Goal: Task Accomplishment & Management: Manage account settings

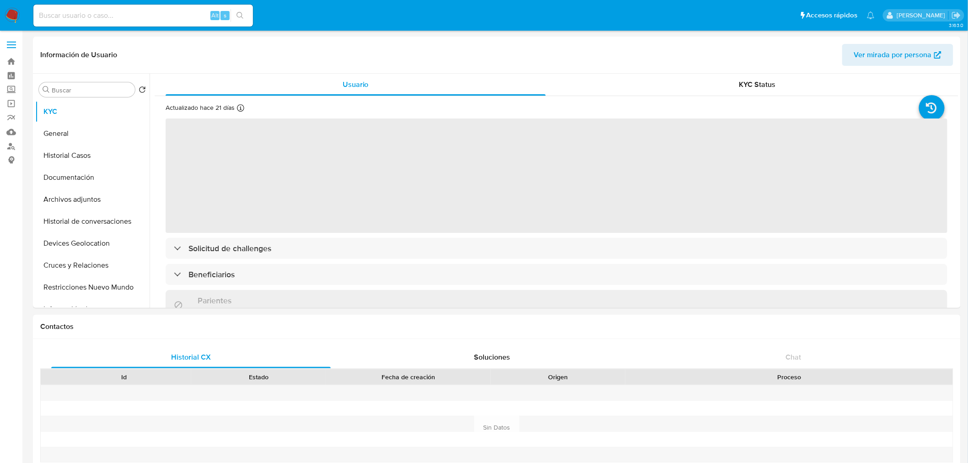
select select "10"
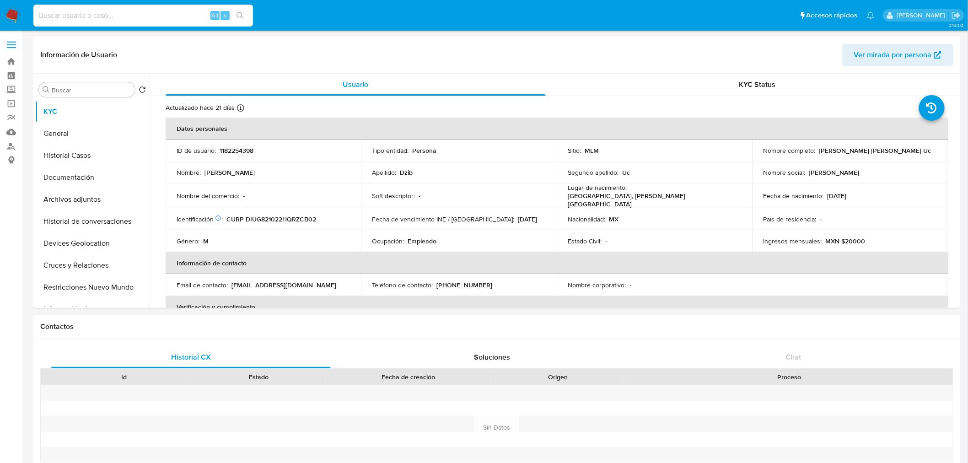
click at [146, 17] on input at bounding box center [143, 16] width 220 height 12
paste input "51981217"
type input "51981217"
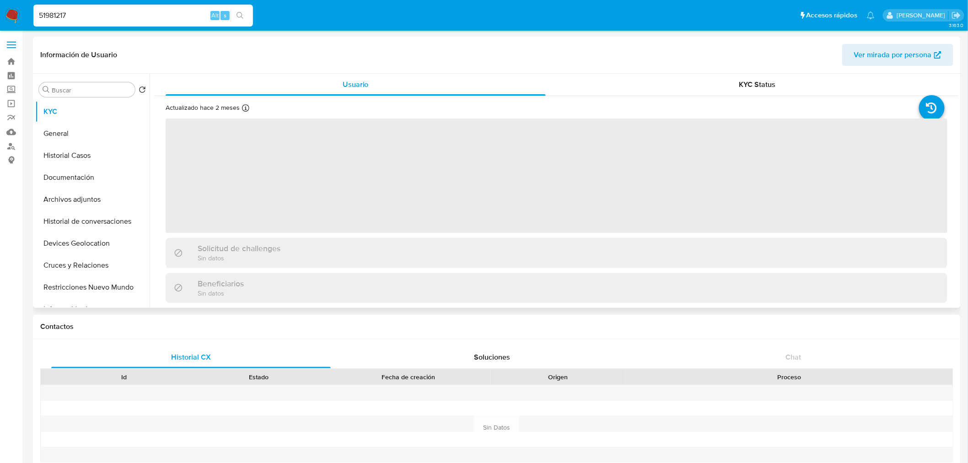
select select "10"
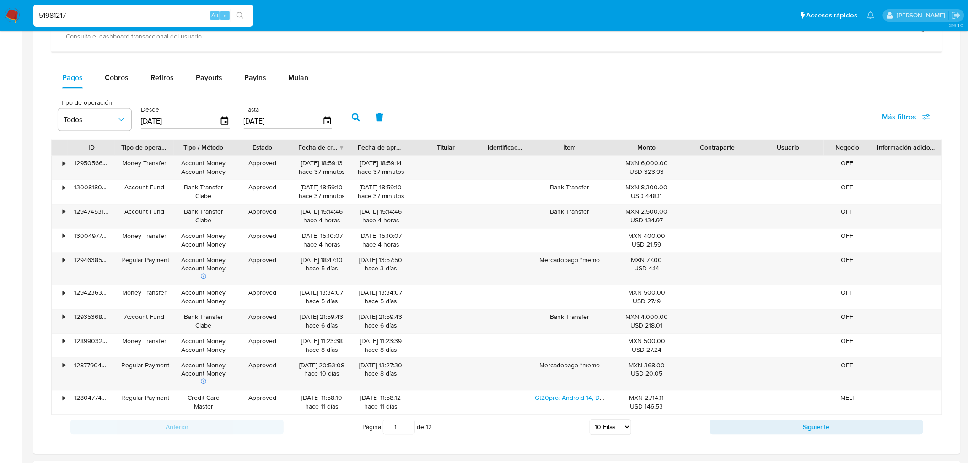
scroll to position [580, 0]
click at [120, 124] on icon "button" at bounding box center [121, 121] width 9 height 9
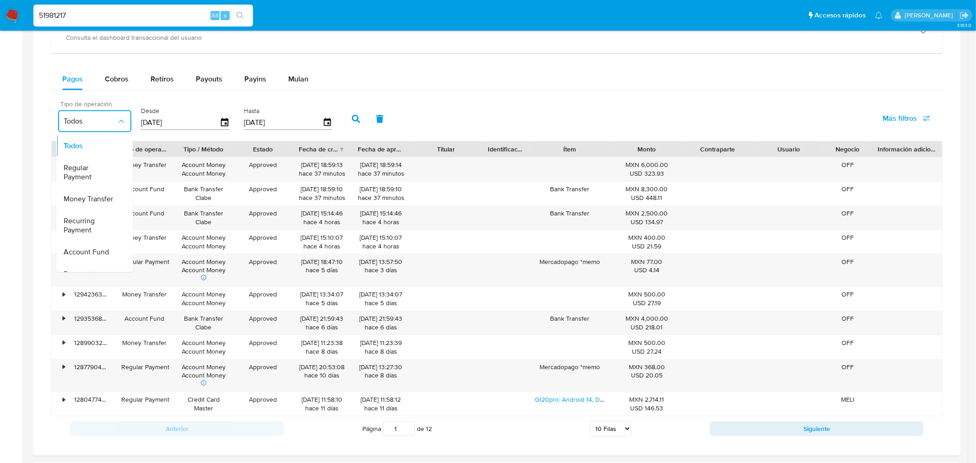
click at [120, 124] on icon "button" at bounding box center [121, 121] width 9 height 9
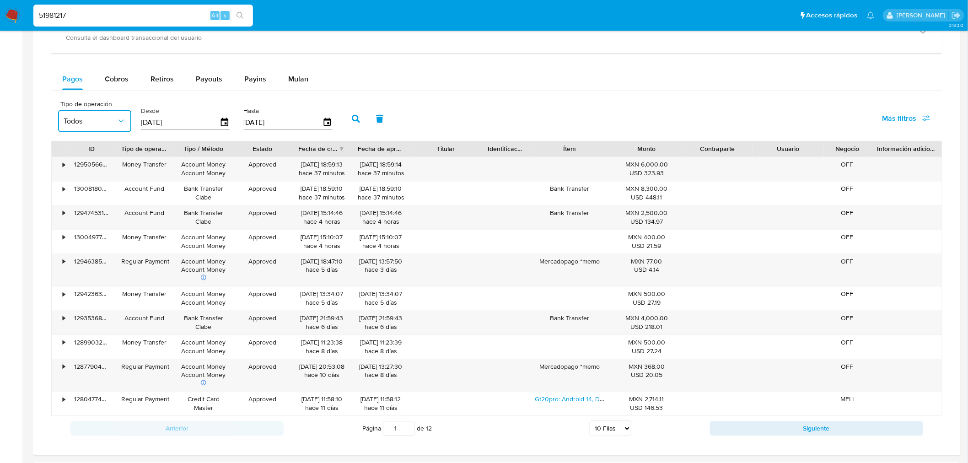
click at [158, 123] on input "[DATE]" at bounding box center [180, 122] width 79 height 15
click at [316, 123] on input "[DATE]" at bounding box center [283, 122] width 79 height 15
click at [325, 123] on icon "button" at bounding box center [327, 123] width 16 height 16
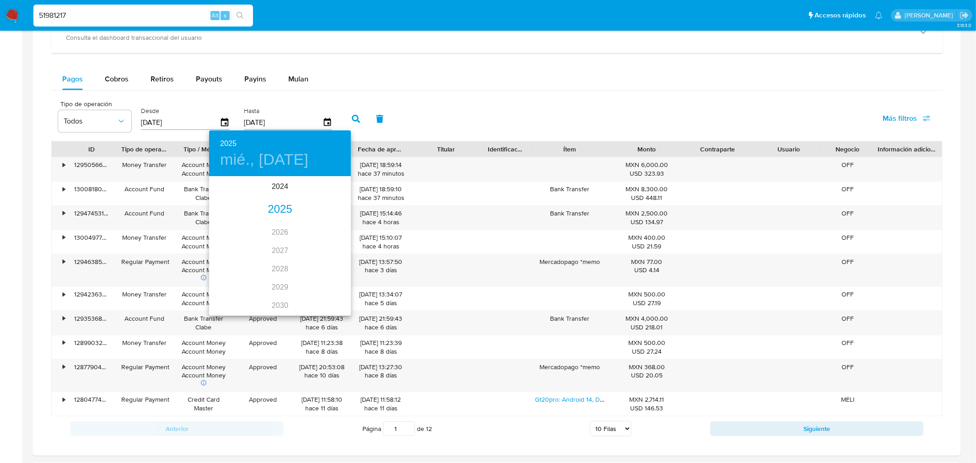
click at [273, 207] on div "2025" at bounding box center [280, 209] width 142 height 18
click at [273, 260] on div "ago." at bounding box center [279, 263] width 47 height 34
click at [335, 286] on p "31" at bounding box center [334, 290] width 7 height 9
type input "31/08/2025"
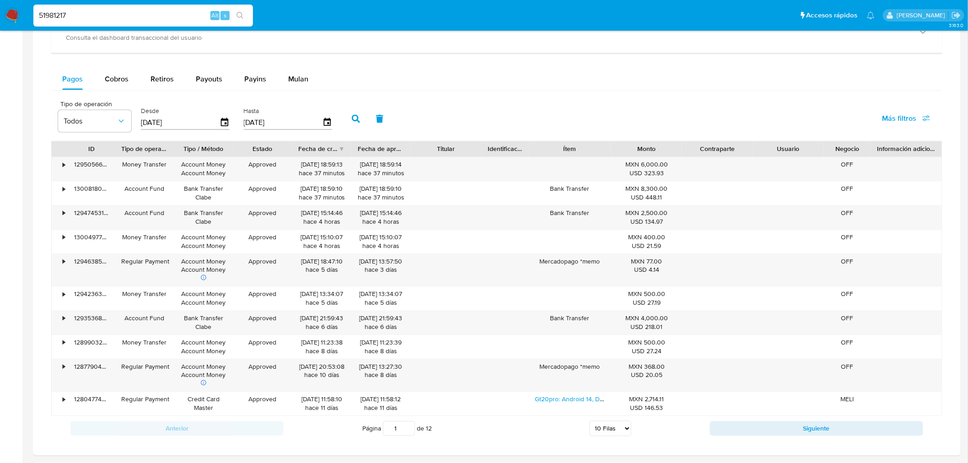
click at [355, 126] on button "button" at bounding box center [356, 119] width 24 height 22
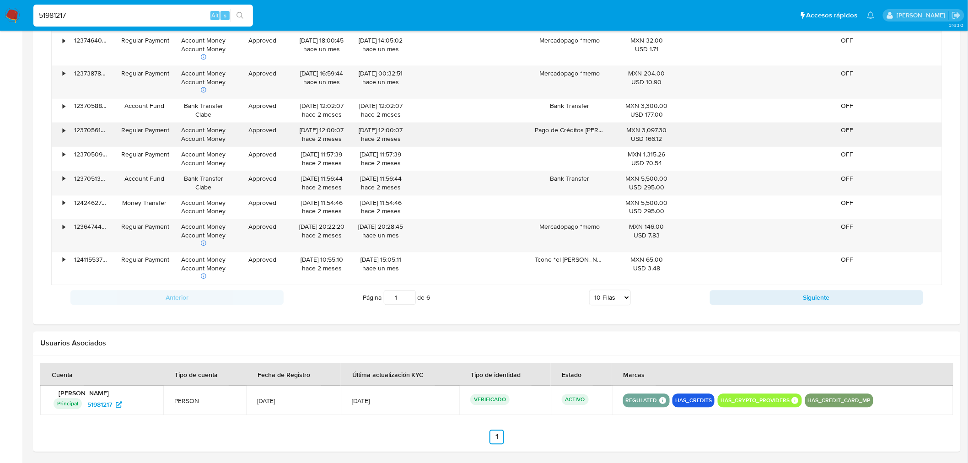
scroll to position [738, 0]
click at [615, 299] on select "5 Filas 10 Filas 20 Filas 25 Filas 50 Filas 100 Filas" at bounding box center [610, 297] width 42 height 16
select select "100"
click at [589, 291] on select "5 Filas 10 Filas 20 Filas 25 Filas 50 Filas 100 Filas" at bounding box center [610, 297] width 42 height 16
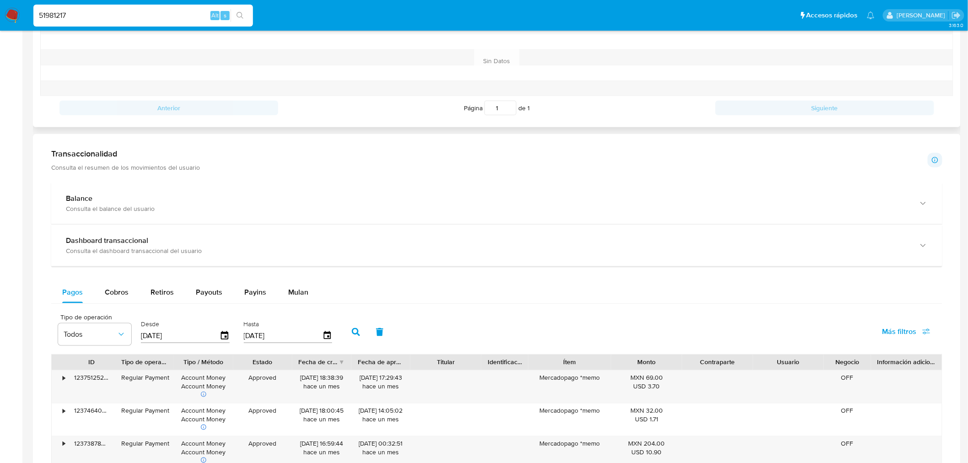
scroll to position [489, 0]
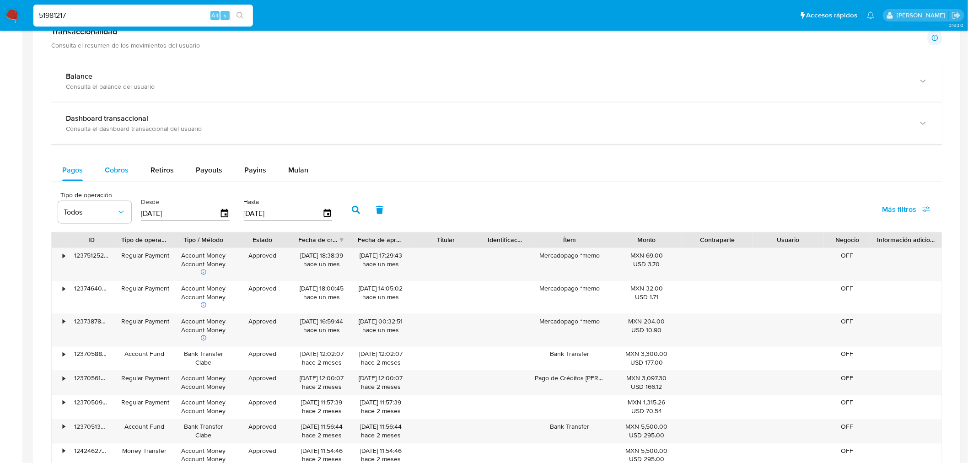
click at [111, 170] on span "Cobros" at bounding box center [117, 170] width 24 height 11
select select "10"
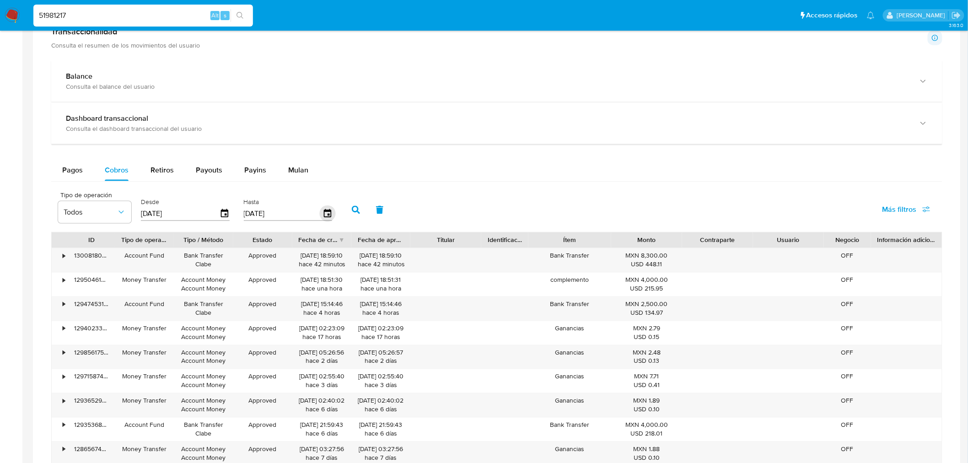
click at [322, 216] on icon "button" at bounding box center [327, 214] width 16 height 16
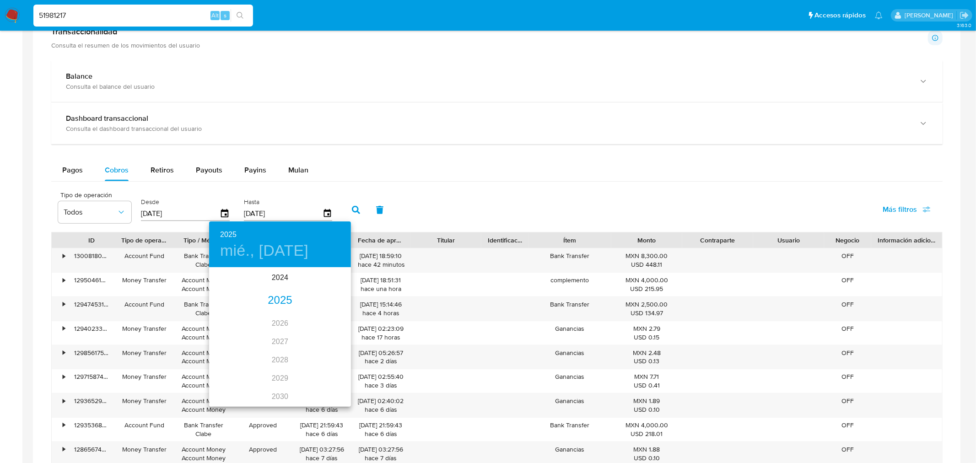
click at [276, 296] on div "2025" at bounding box center [280, 301] width 142 height 18
click at [278, 353] on div "ago." at bounding box center [279, 354] width 47 height 34
click at [295, 382] on p "29" at bounding box center [298, 381] width 7 height 9
type input "29/08/2025"
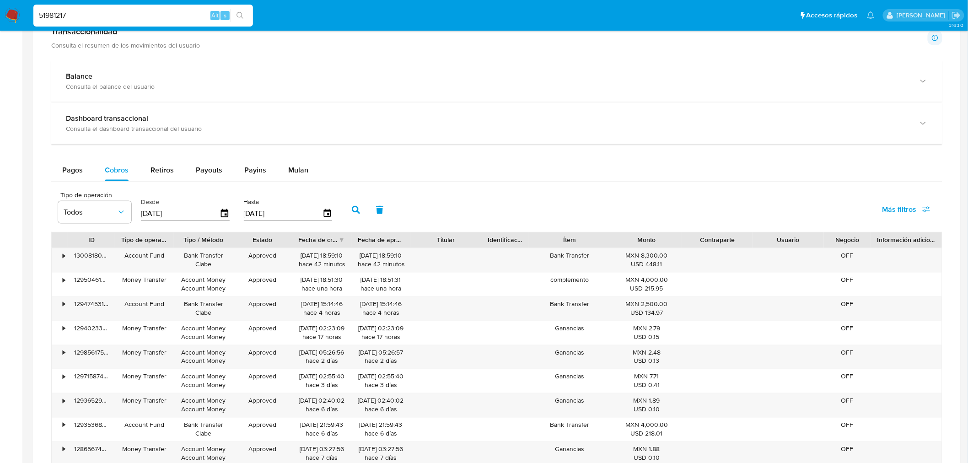
click at [345, 216] on button "button" at bounding box center [356, 210] width 24 height 22
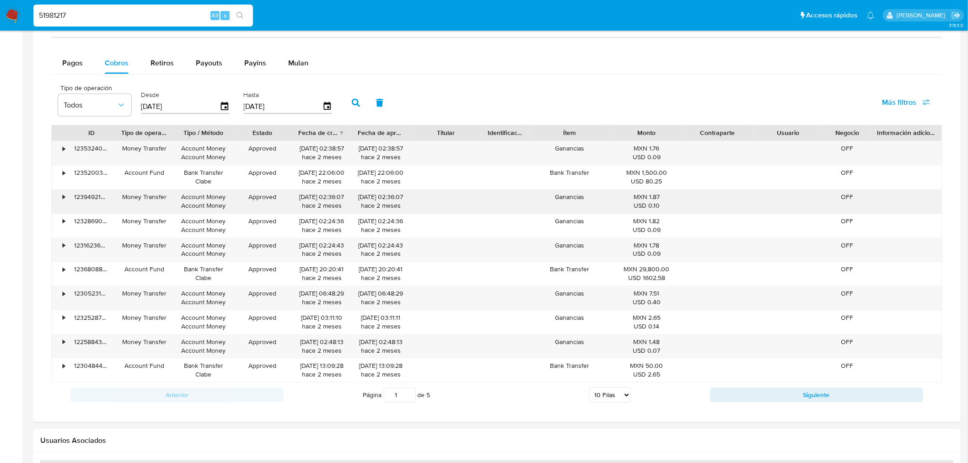
scroll to position [598, 0]
click at [616, 403] on div "Página 1 de 5 5 Filas 10 Filas 20 Filas 25 Filas 50 Filas 100 Filas" at bounding box center [497, 393] width 427 height 18
click at [618, 400] on select "5 Filas 10 Filas 20 Filas 25 Filas 50 Filas 100 Filas" at bounding box center [610, 394] width 42 height 16
select select "100"
click at [589, 388] on select "5 Filas 10 Filas 20 Filas 25 Filas 50 Filas 100 Filas" at bounding box center [610, 394] width 42 height 16
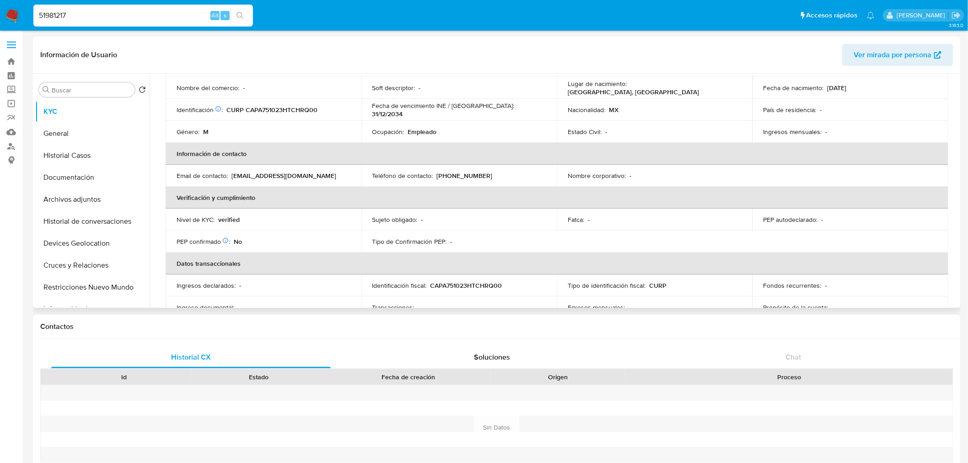
scroll to position [0, 0]
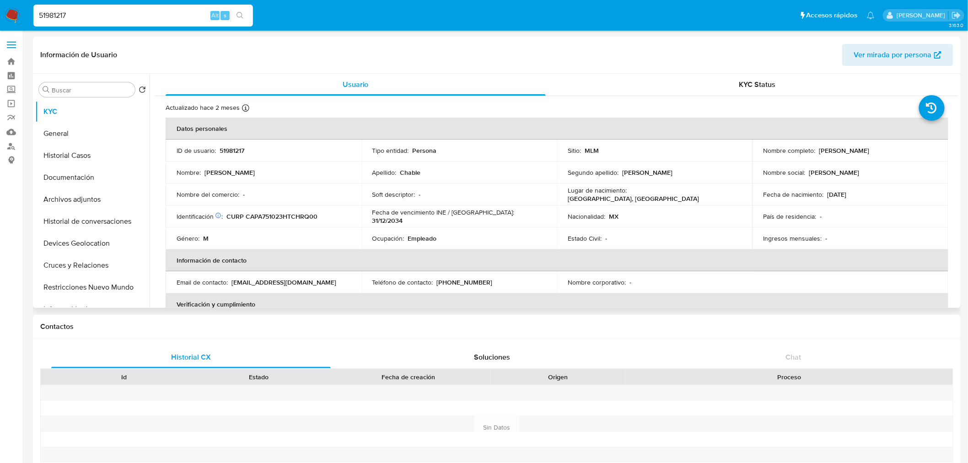
click at [232, 149] on p "51981217" at bounding box center [232, 150] width 25 height 8
copy p "51981217"
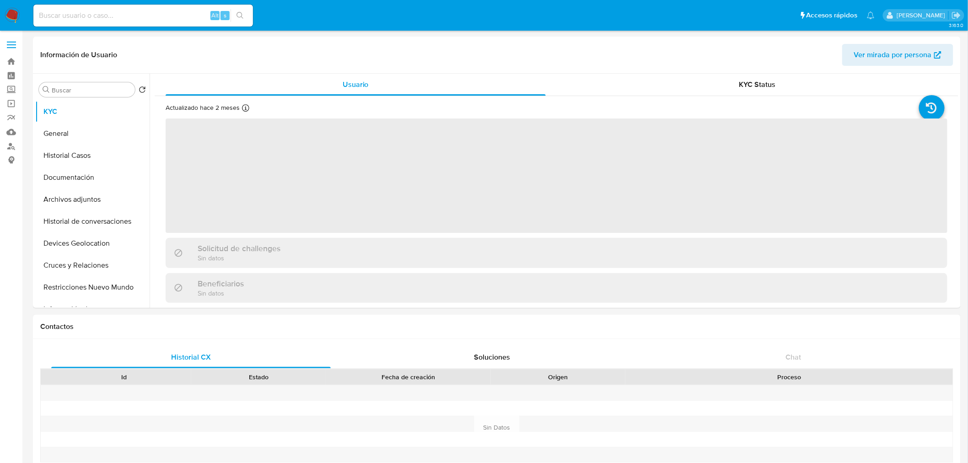
select select "10"
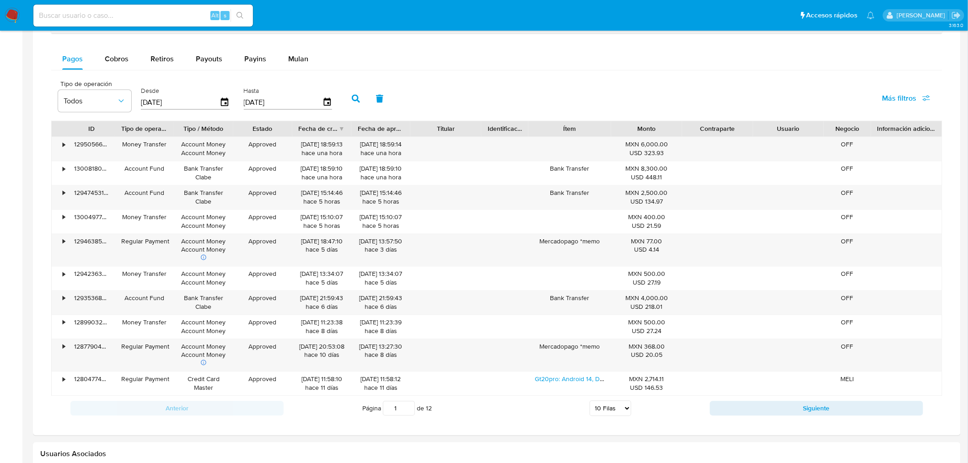
scroll to position [600, 0]
click at [113, 55] on span "Cobros" at bounding box center [117, 58] width 24 height 11
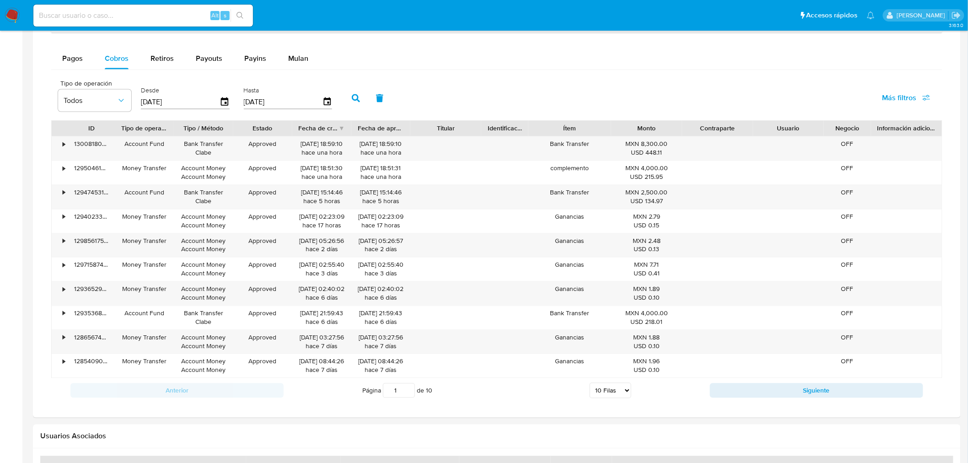
click at [621, 388] on select "5 Filas 10 Filas 20 Filas 25 Filas 50 Filas 100 Filas" at bounding box center [611, 391] width 42 height 16
select select "100"
click at [590, 385] on select "5 Filas 10 Filas 20 Filas 25 Filas 50 Filas 100 Filas" at bounding box center [611, 391] width 42 height 16
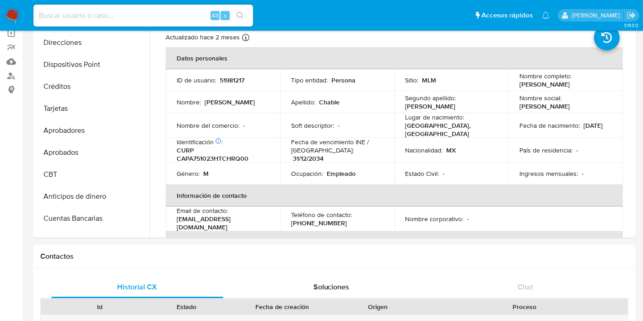
scroll to position [54, 0]
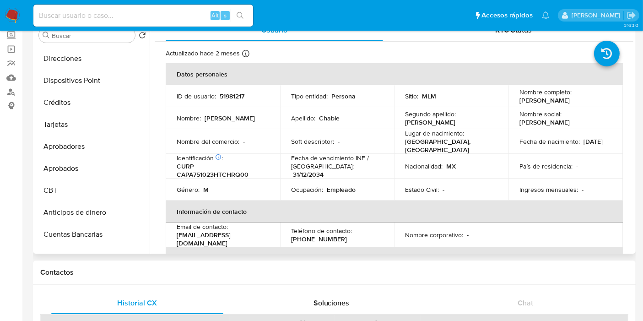
drag, startPoint x: 549, startPoint y: 169, endPoint x: 478, endPoint y: 103, distance: 96.8
click at [478, 103] on td "Sitio : MLM" at bounding box center [451, 96] width 114 height 22
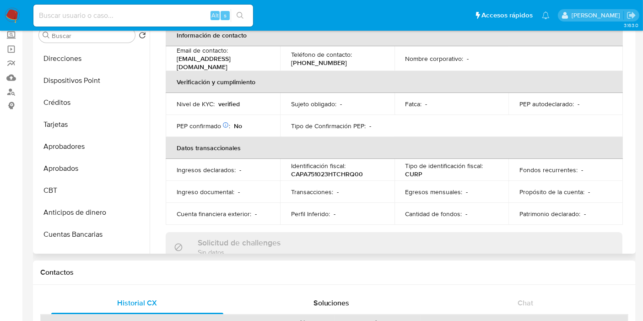
scroll to position [177, 0]
click at [558, 165] on p "Fondos recurrentes :" at bounding box center [548, 169] width 58 height 8
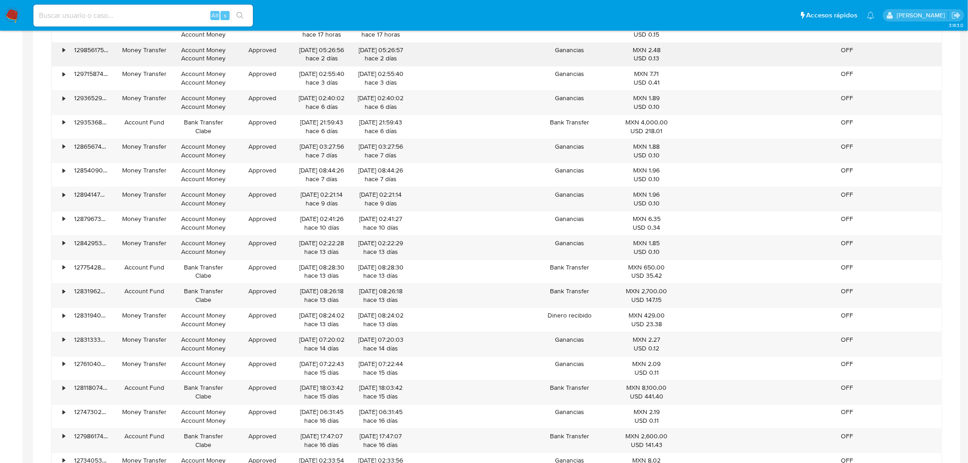
scroll to position [792, 0]
click at [129, 16] on input at bounding box center [143, 16] width 220 height 12
paste input "2339064686"
type input "2339064686"
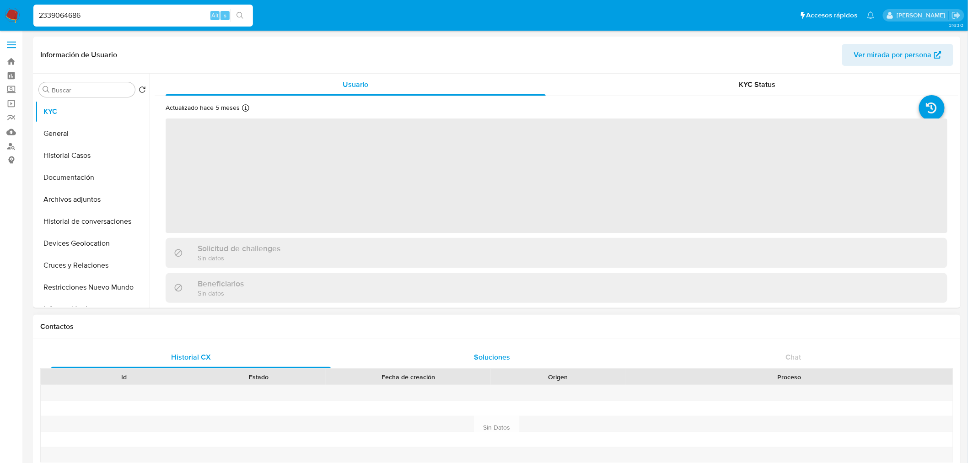
select select "10"
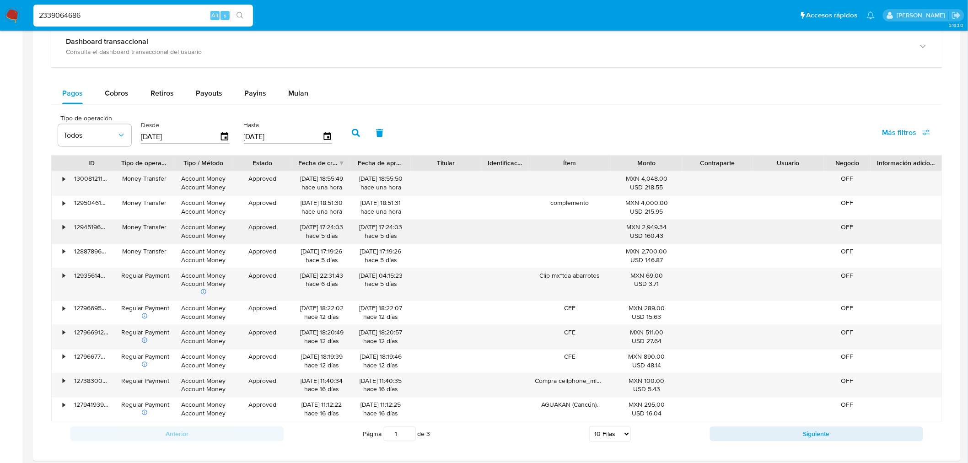
scroll to position [564, 0]
click at [106, 99] on span "Cobros" at bounding box center [117, 94] width 24 height 11
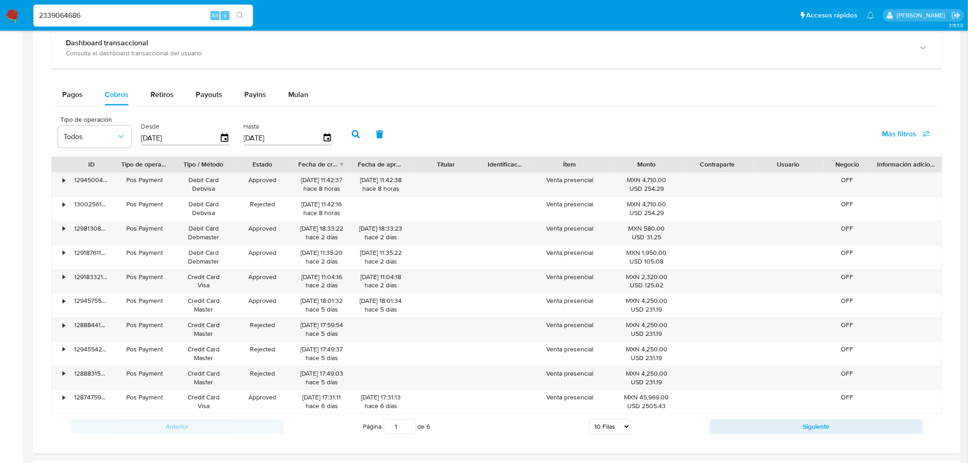
click at [605, 426] on select "5 Filas 10 Filas 20 Filas 25 Filas 50 Filas 100 Filas" at bounding box center [610, 427] width 42 height 16
select select "100"
click at [589, 421] on select "5 Filas 10 Filas 20 Filas 25 Filas 50 Filas 100 Filas" at bounding box center [610, 427] width 42 height 16
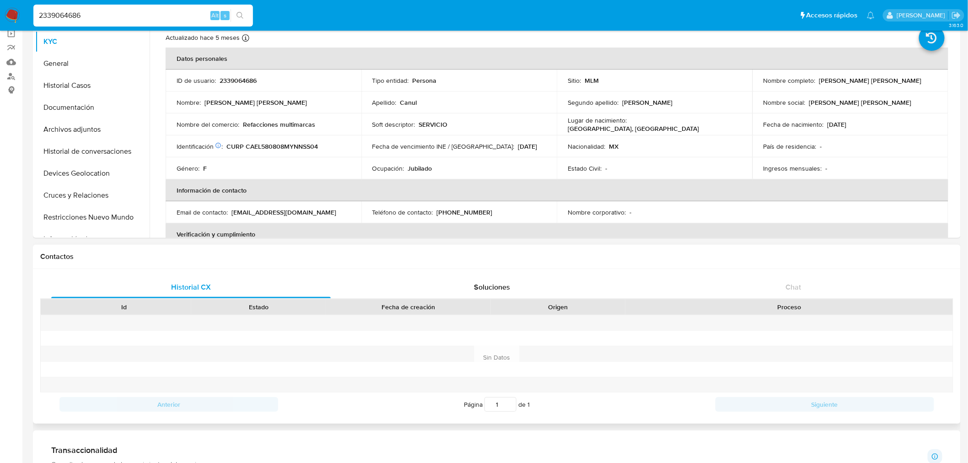
scroll to position [70, 0]
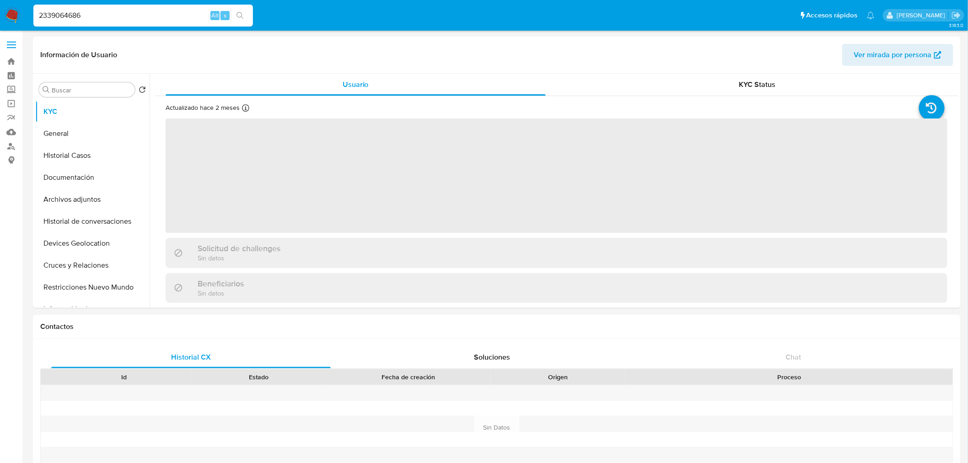
select select "10"
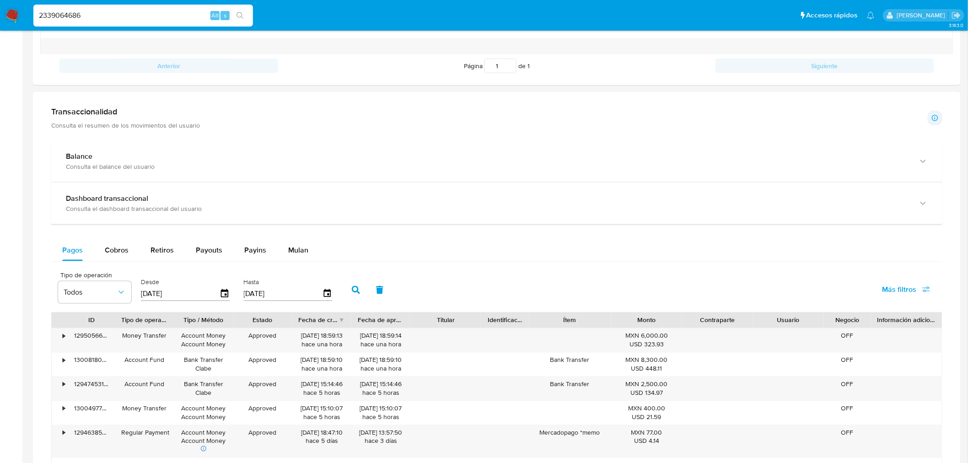
scroll to position [409, 0]
click at [117, 246] on span "Cobros" at bounding box center [117, 249] width 24 height 11
select select "10"
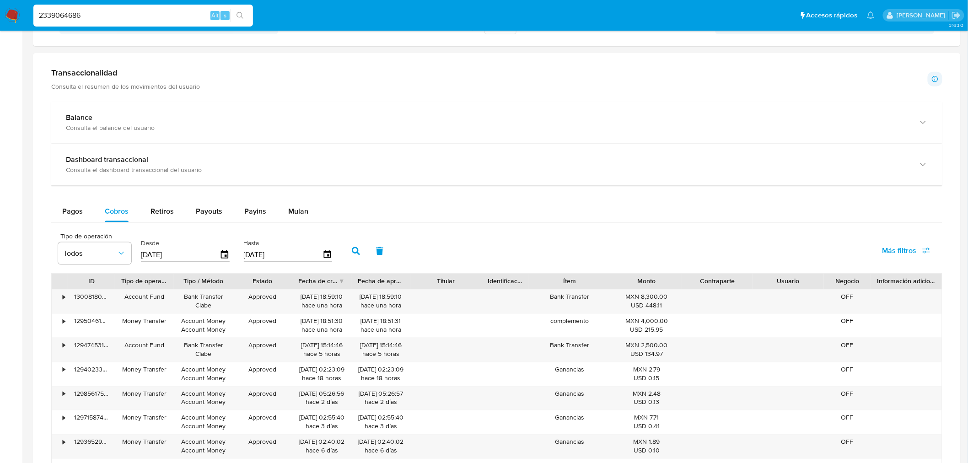
scroll to position [448, 0]
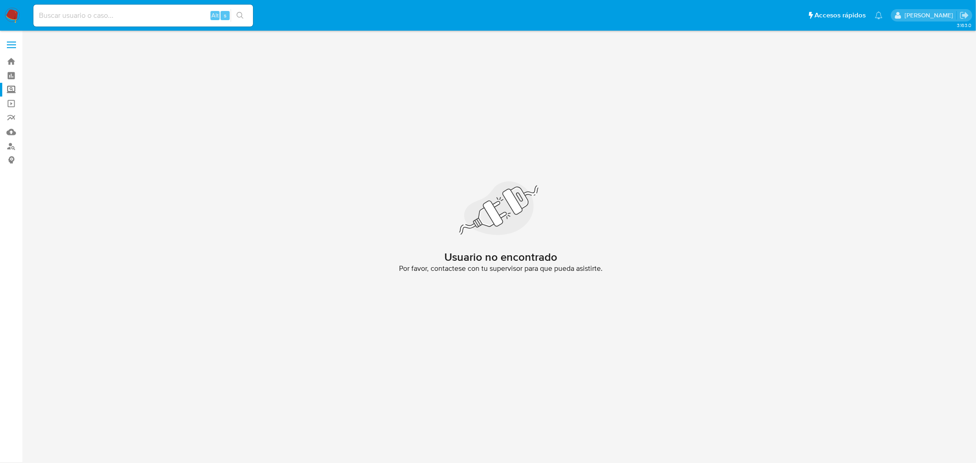
click at [11, 94] on label "Screening" at bounding box center [54, 90] width 109 height 14
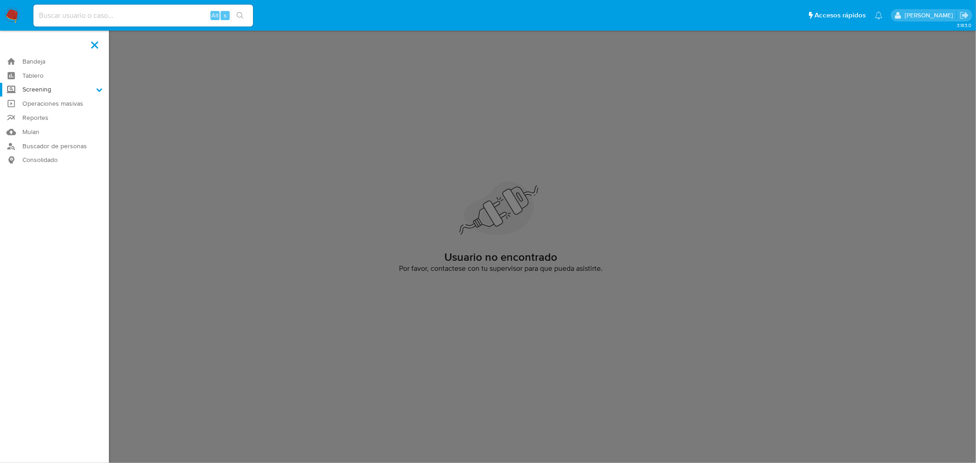
click at [0, 0] on input "Screening" at bounding box center [0, 0] width 0 height 0
click at [53, 124] on link "Herramientas" at bounding box center [54, 125] width 109 height 11
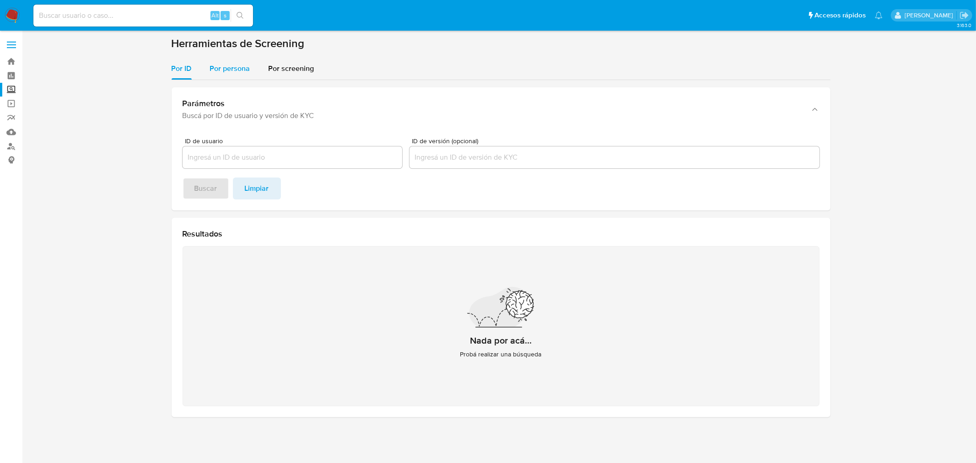
click at [240, 72] on span "Por persona" at bounding box center [230, 68] width 40 height 11
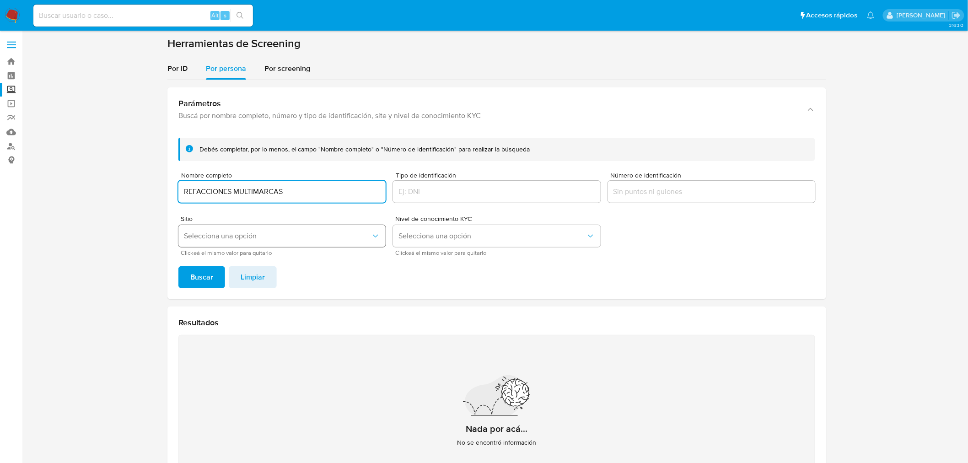
type input "REFACCIONES MULTIMARCAS"
click at [236, 237] on span "Selecciona una opción" at bounding box center [277, 236] width 187 height 9
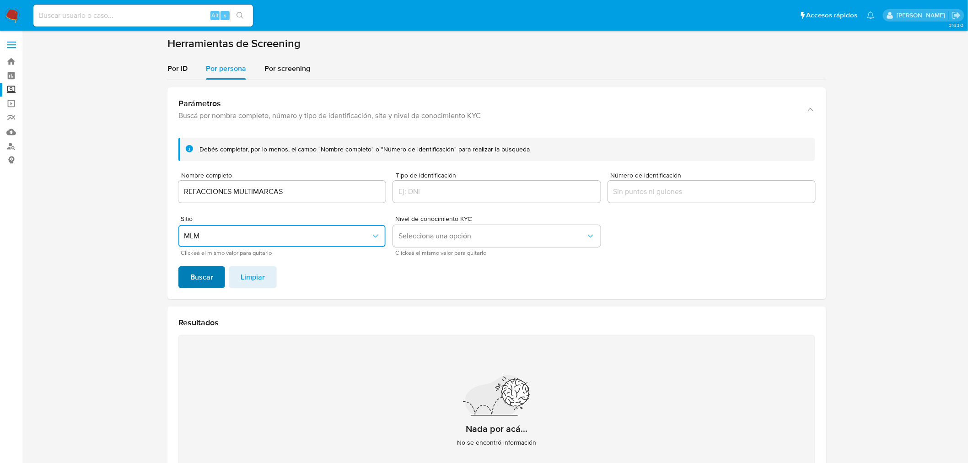
click at [208, 284] on span "Buscar" at bounding box center [201, 277] width 23 height 20
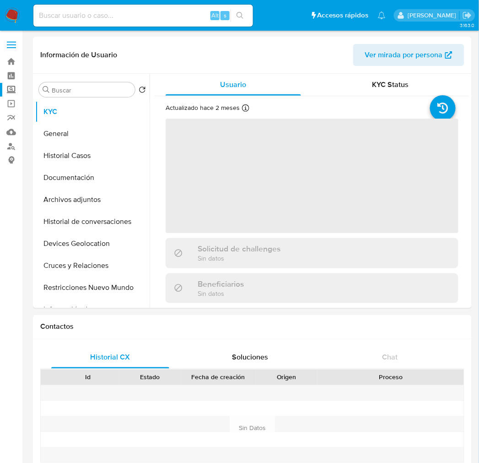
select select "10"
click at [11, 91] on label "Screening" at bounding box center [54, 90] width 109 height 14
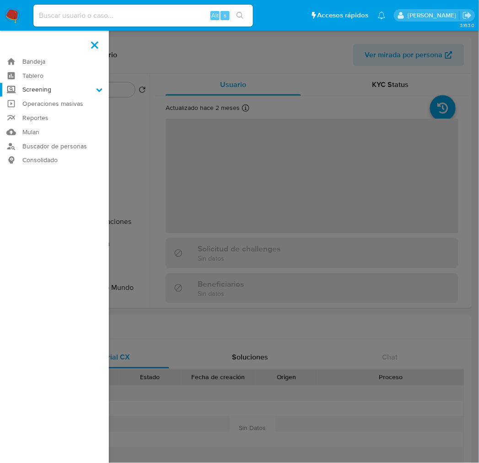
click at [0, 0] on input "Screening" at bounding box center [0, 0] width 0 height 0
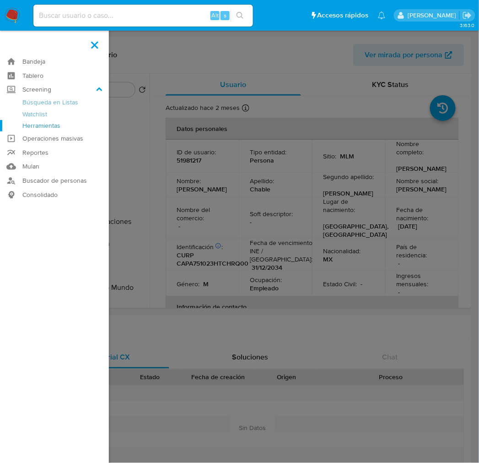
click at [67, 122] on link "Herramientas" at bounding box center [54, 125] width 109 height 11
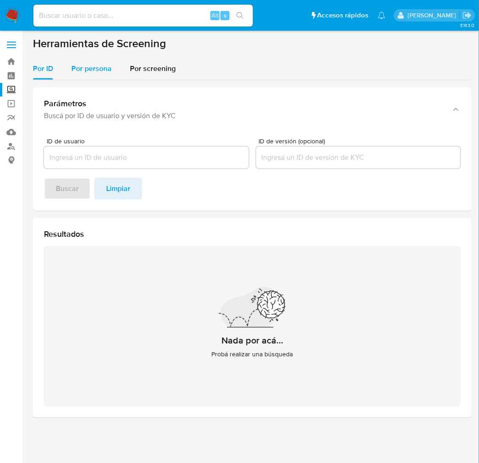
click at [93, 71] on span "Por persona" at bounding box center [91, 68] width 40 height 11
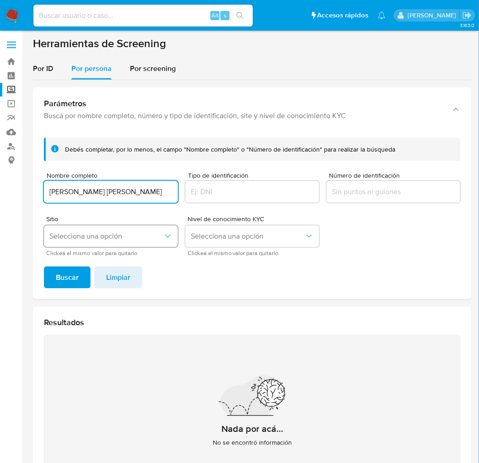
type input "[PERSON_NAME] [PERSON_NAME]"
click at [87, 227] on button "Selecciona una opción" at bounding box center [111, 236] width 134 height 22
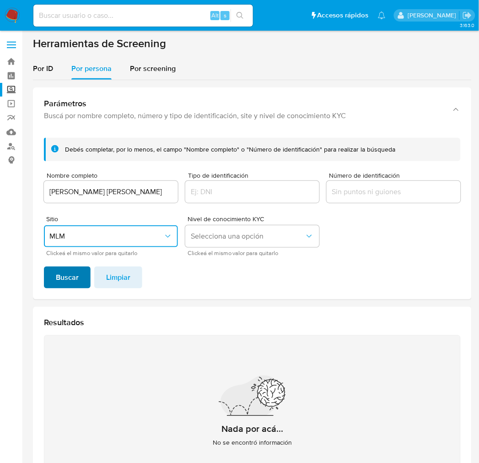
click at [63, 275] on span "Buscar" at bounding box center [67, 277] width 23 height 20
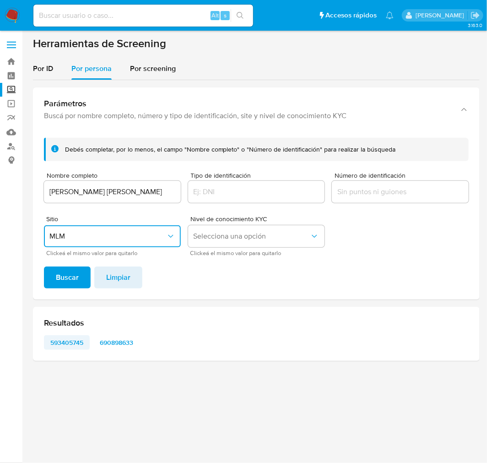
click at [63, 340] on span "593405745" at bounding box center [66, 342] width 33 height 13
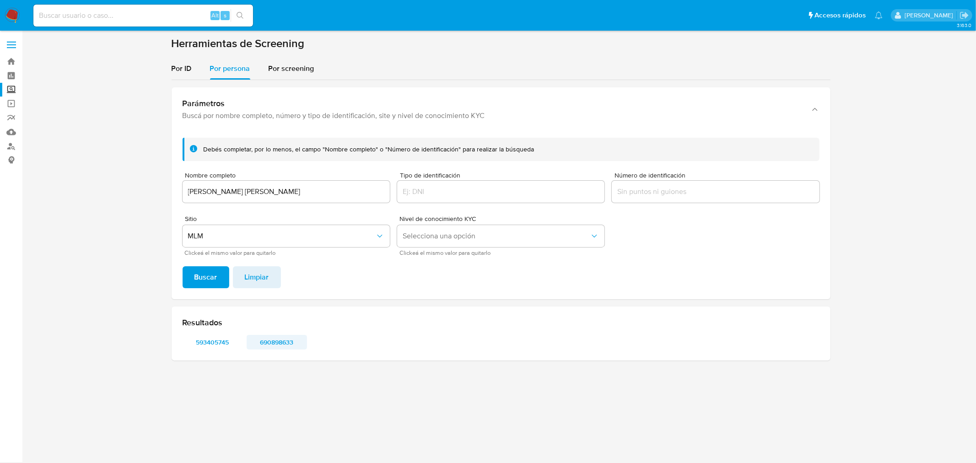
click at [280, 336] on span "690898633" at bounding box center [277, 342] width 48 height 13
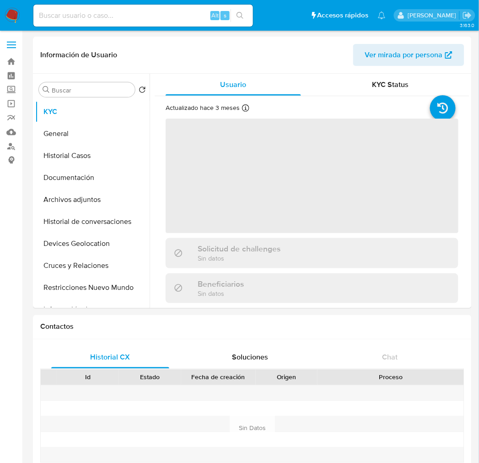
select select "10"
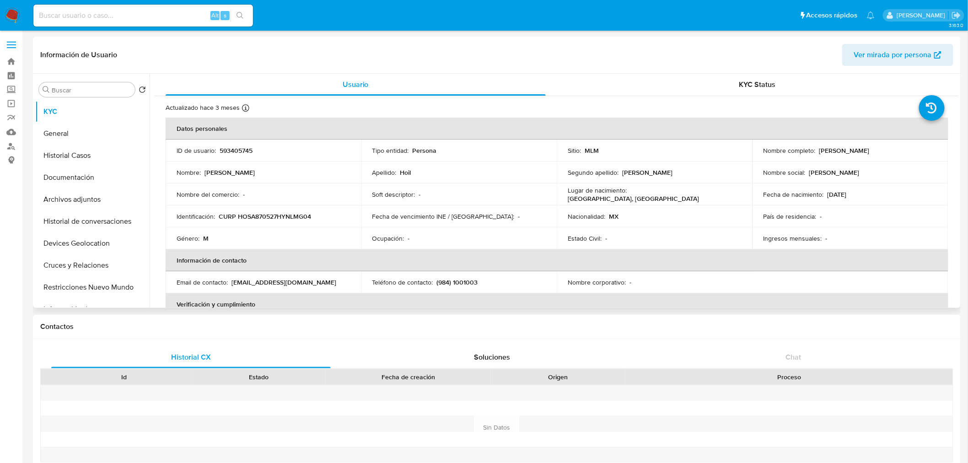
click at [234, 150] on p "593405745" at bounding box center [236, 150] width 33 height 8
copy p "593405745"
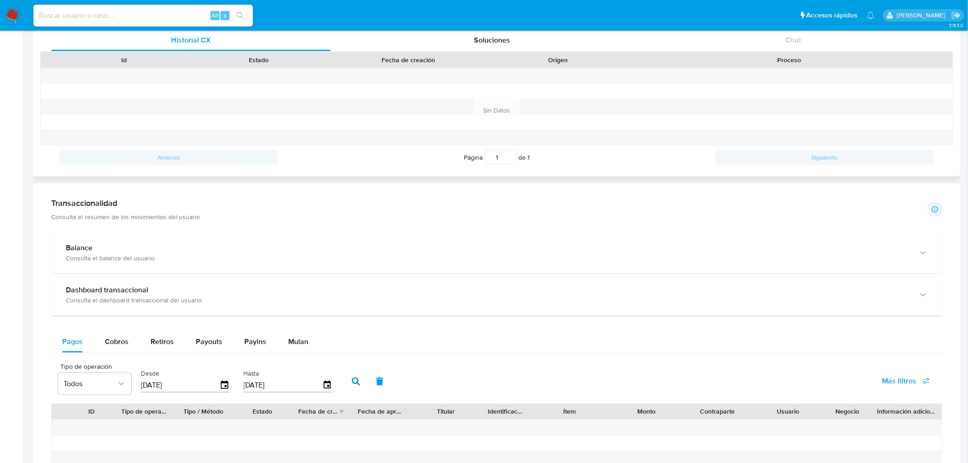
scroll to position [319, 0]
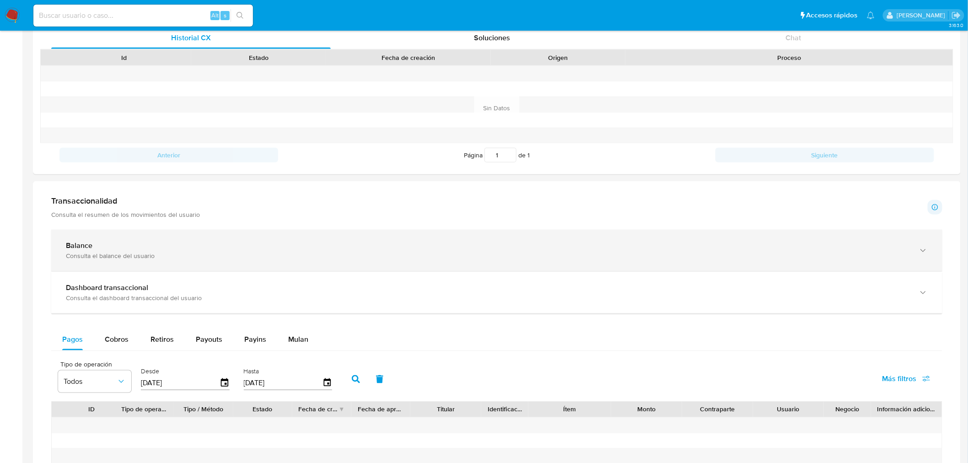
click at [353, 248] on div "Balance" at bounding box center [488, 245] width 844 height 9
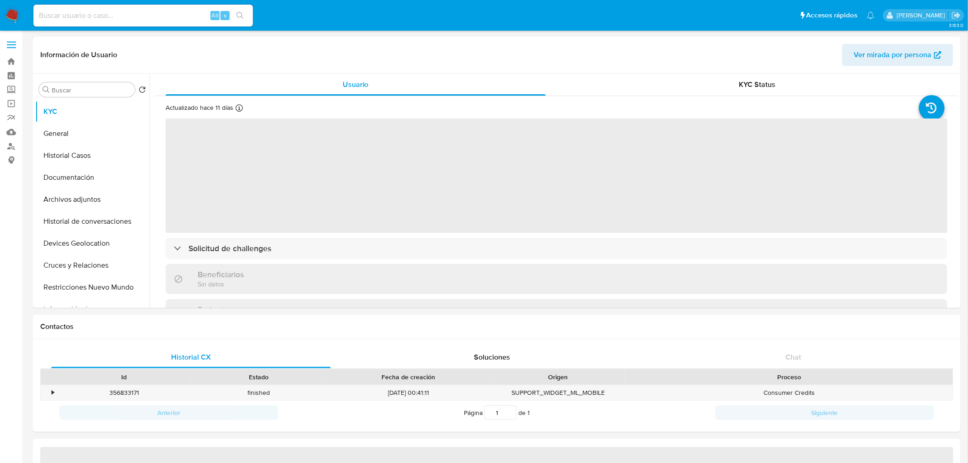
select select "10"
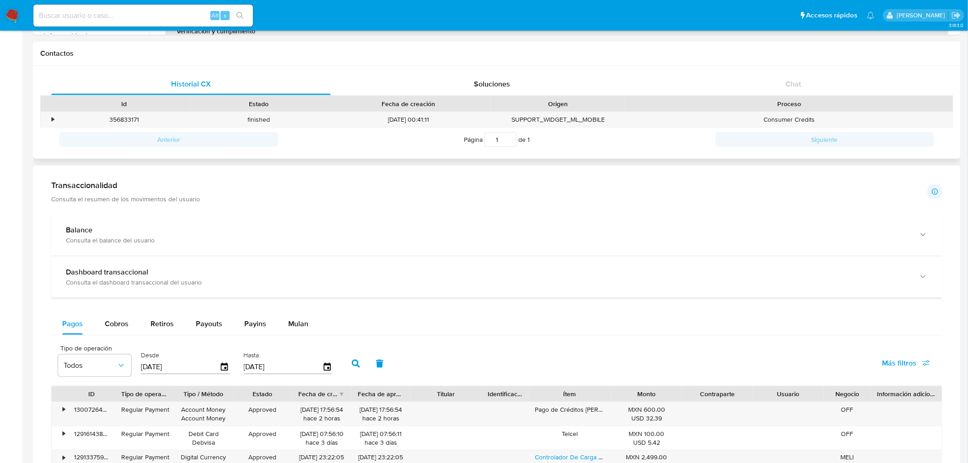
scroll to position [277, 0]
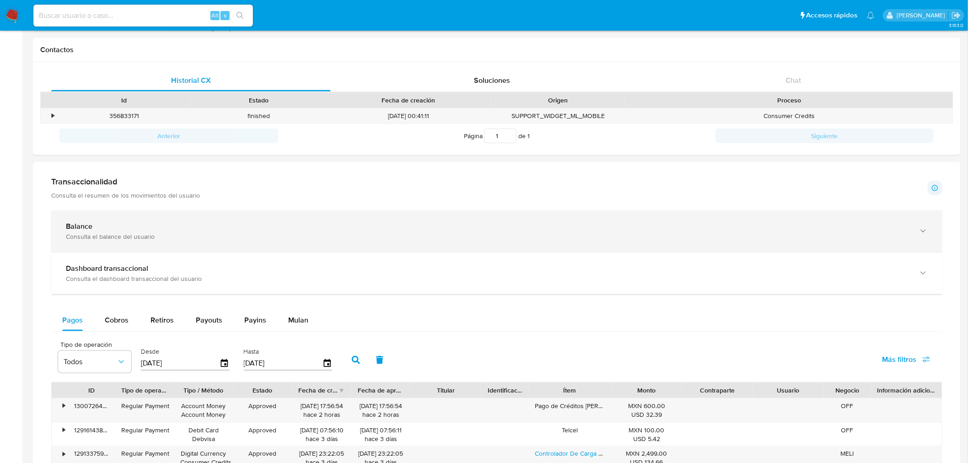
click at [335, 221] on div "Balance Consulta el balance del usuario" at bounding box center [496, 232] width 891 height 42
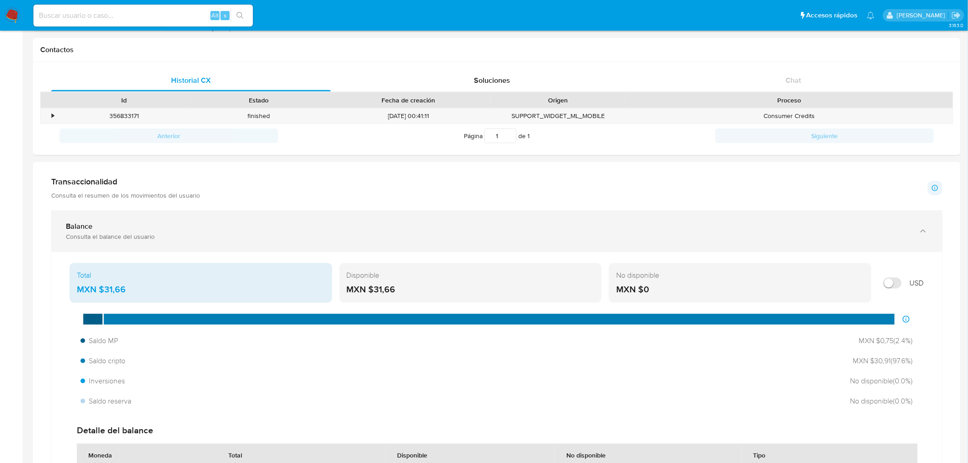
click at [335, 221] on div "Balance Consulta el balance del usuario" at bounding box center [496, 232] width 891 height 42
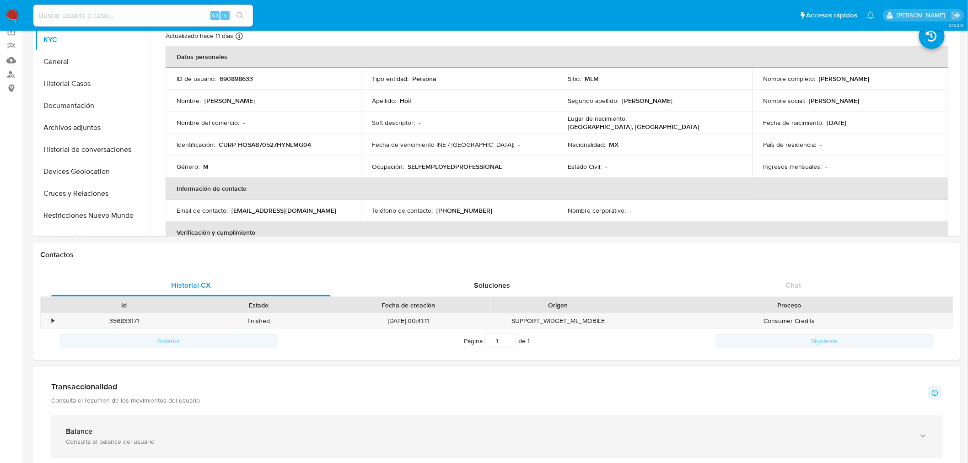
scroll to position [0, 0]
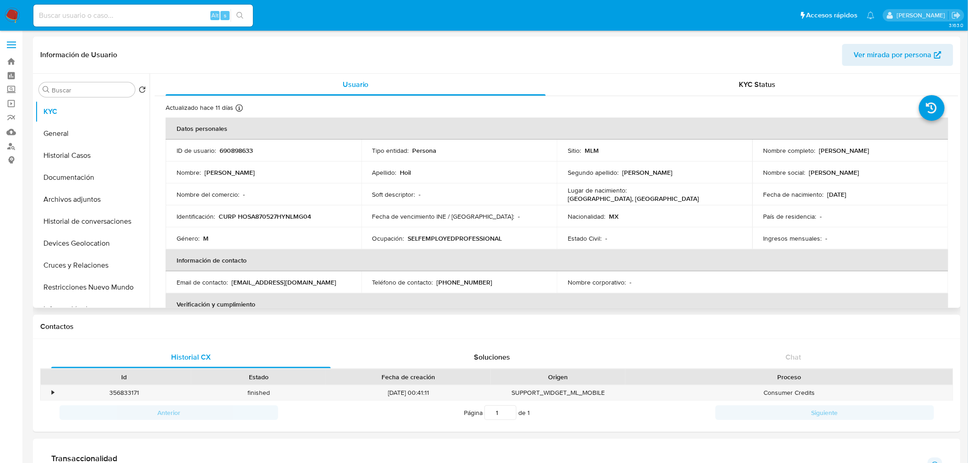
click at [235, 148] on p "690898633" at bounding box center [236, 150] width 33 height 8
copy p "690898633"
click at [72, 160] on button "Historial Casos" at bounding box center [88, 156] width 107 height 22
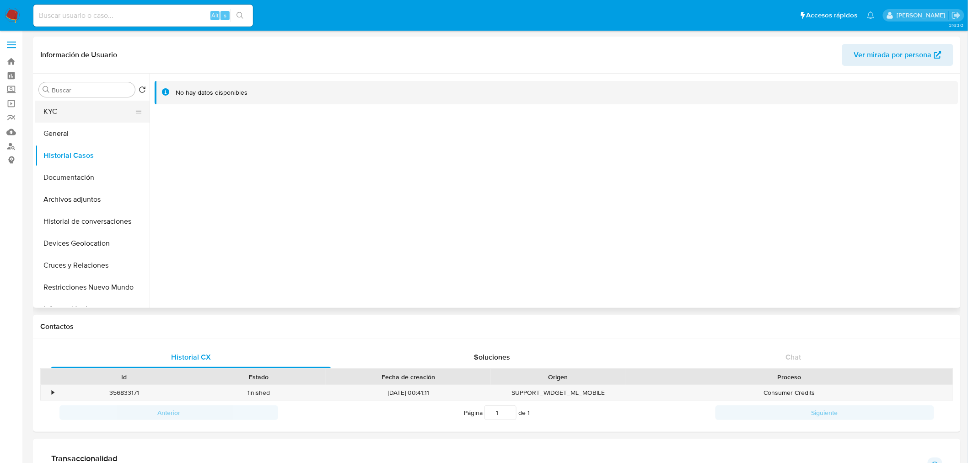
click at [84, 117] on button "KYC" at bounding box center [88, 112] width 107 height 22
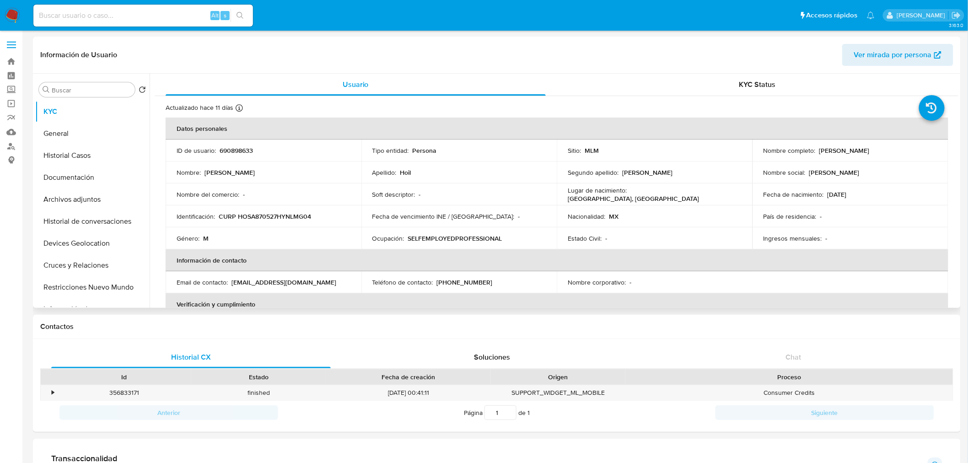
click at [462, 62] on header "Información de Usuario Ver mirada por persona" at bounding box center [496, 55] width 913 height 22
click at [118, 19] on input at bounding box center [143, 16] width 220 height 12
paste input "57842098"
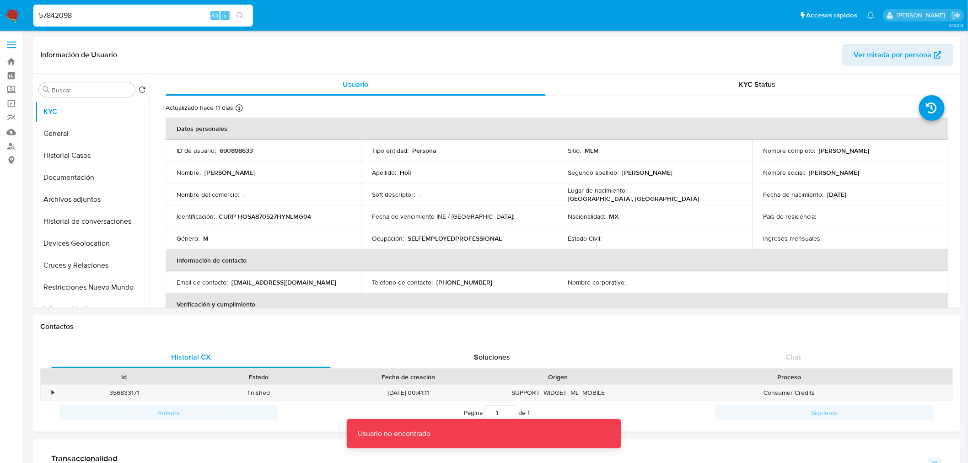
click at [118, 19] on input "57842098" at bounding box center [143, 16] width 220 height 12
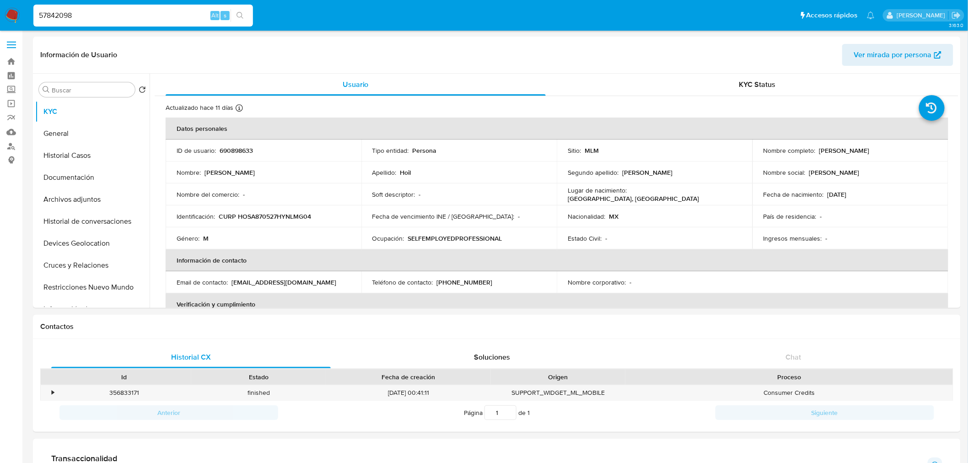
type input "57842098"
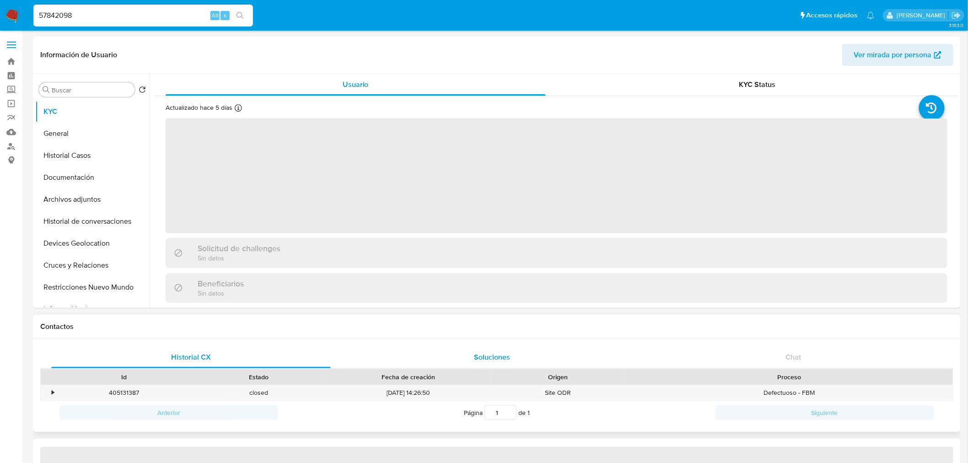
select select "10"
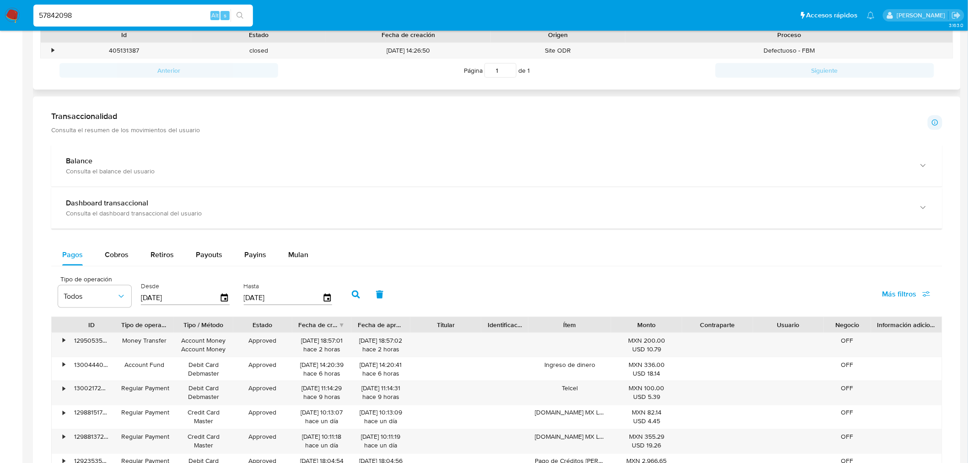
scroll to position [347, 0]
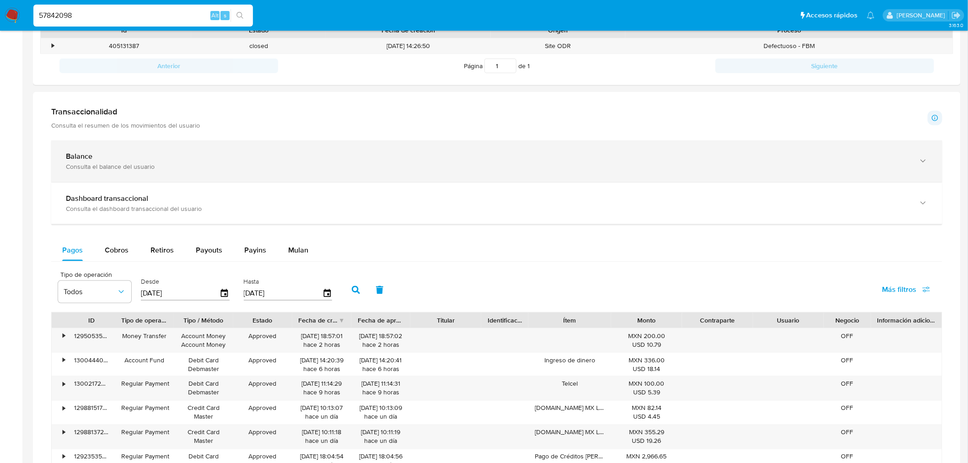
click at [175, 174] on div "Balance Consulta el balance del usuario" at bounding box center [496, 161] width 891 height 42
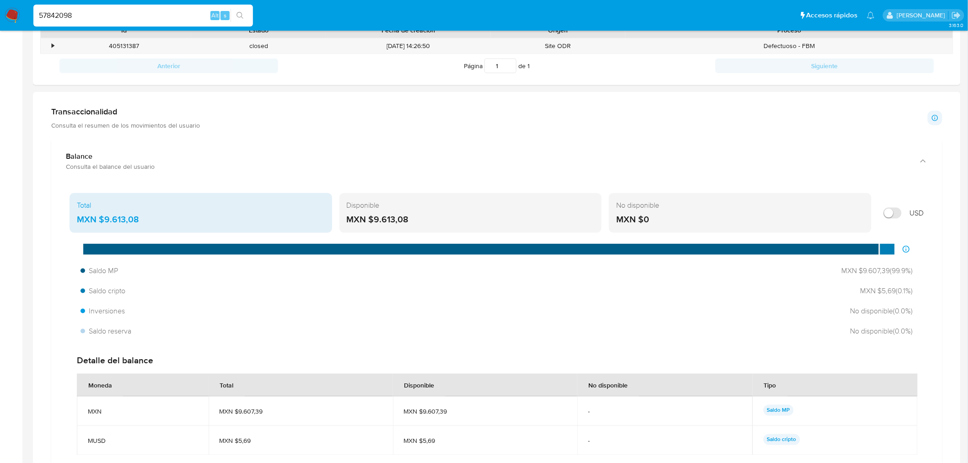
drag, startPoint x: 142, startPoint y: 221, endPoint x: 105, endPoint y: 221, distance: 37.1
click at [105, 221] on div "MXN $9.613,08" at bounding box center [201, 220] width 248 height 12
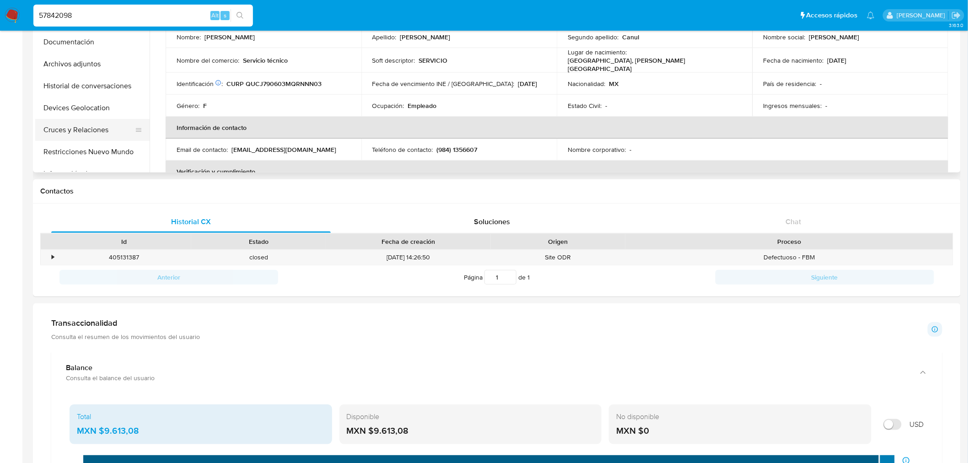
scroll to position [135, 0]
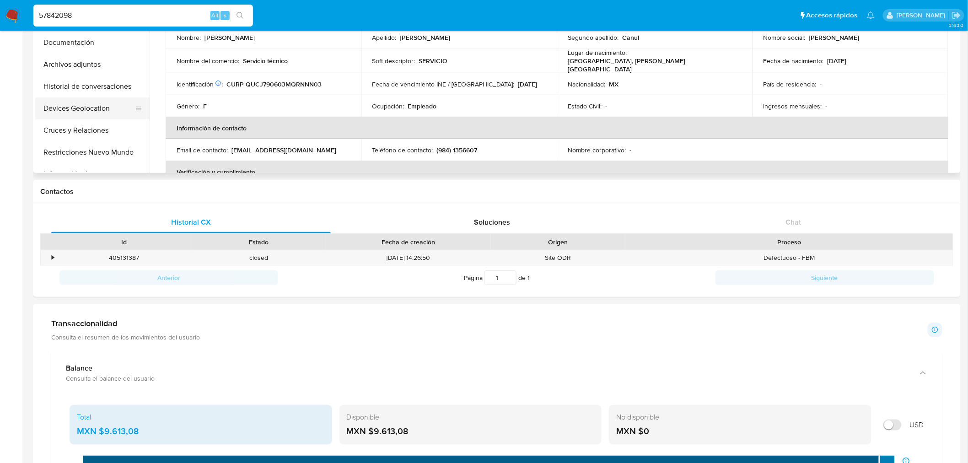
click at [76, 118] on button "Devices Geolocation" at bounding box center [88, 108] width 107 height 22
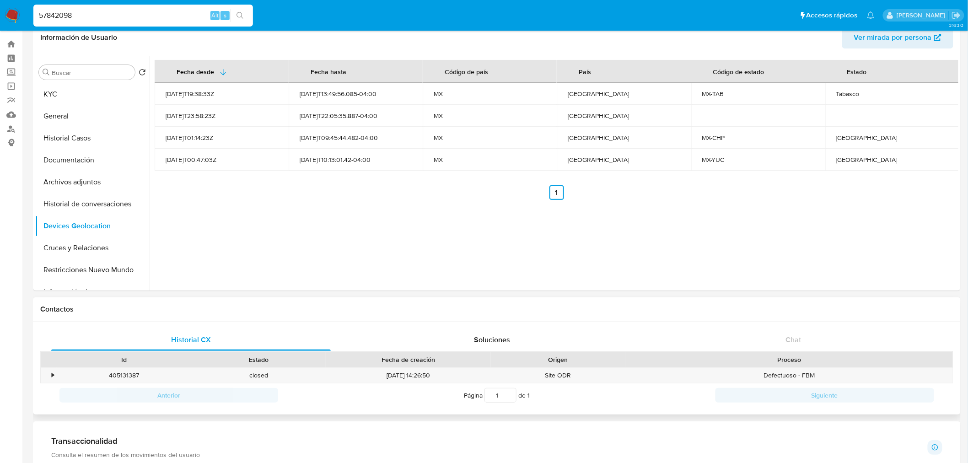
scroll to position [0, 0]
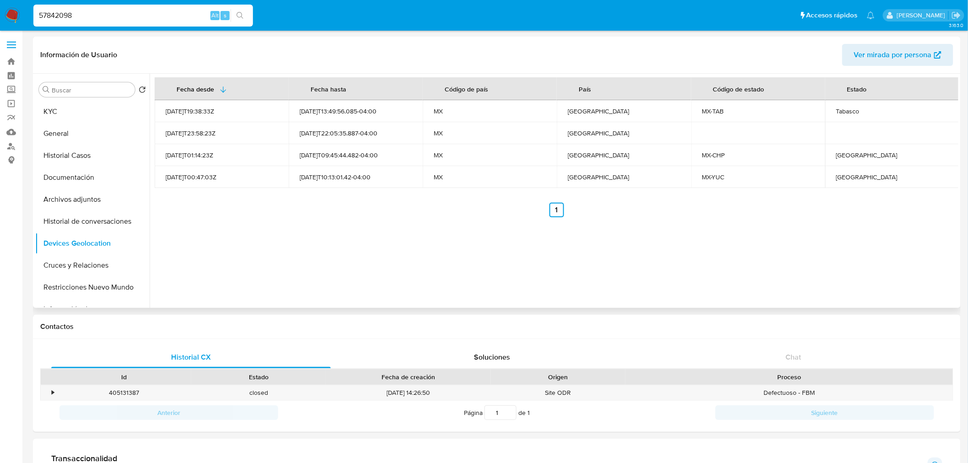
click at [834, 292] on div "Fecha desde Fecha hasta Código de país País Código de estado Estado 2021-11-29T…" at bounding box center [554, 191] width 809 height 234
click at [70, 175] on button "Documentación" at bounding box center [88, 178] width 107 height 22
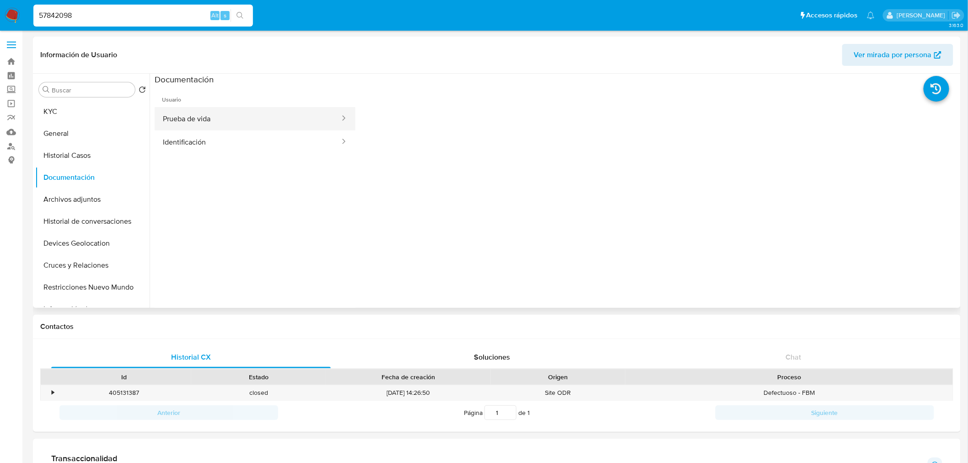
click at [227, 118] on button "Prueba de vida" at bounding box center [248, 118] width 186 height 23
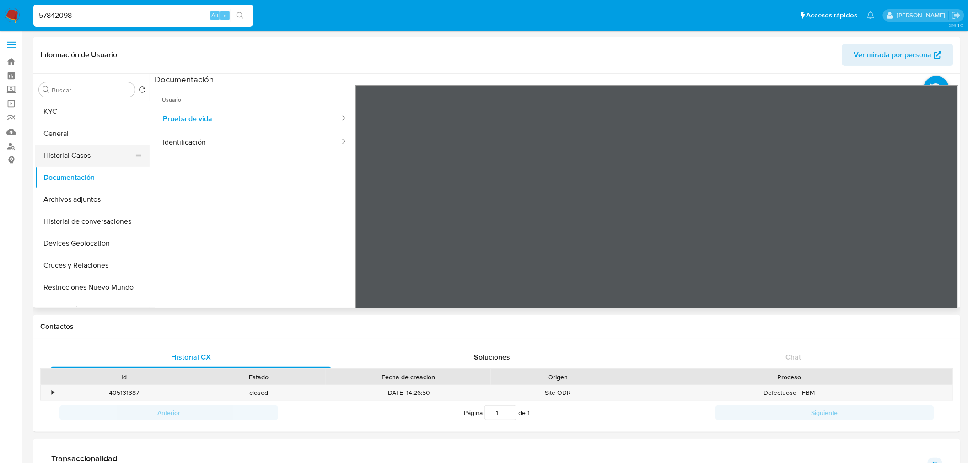
click at [75, 149] on button "Historial Casos" at bounding box center [88, 156] width 107 height 22
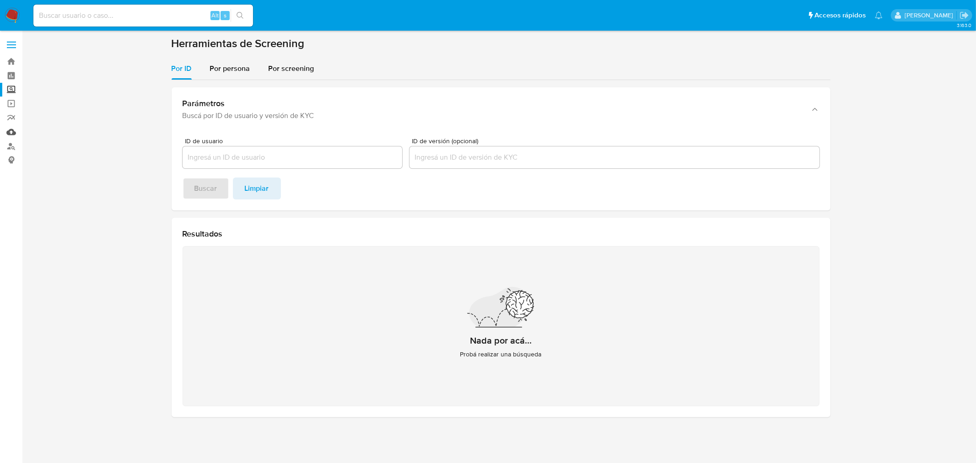
click at [15, 128] on link "Mulan" at bounding box center [54, 132] width 109 height 14
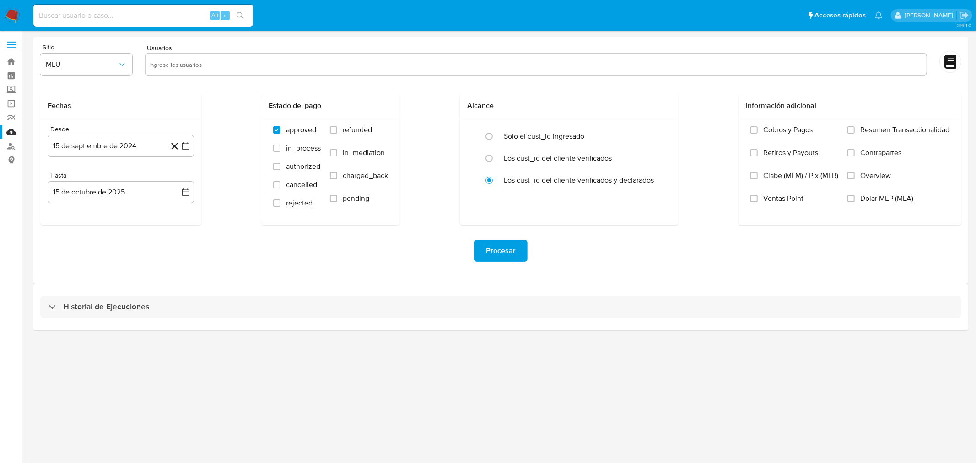
click at [221, 53] on div at bounding box center [536, 65] width 783 height 24
click at [112, 66] on span "MLU" at bounding box center [82, 64] width 72 height 9
click at [172, 65] on input "text" at bounding box center [536, 64] width 774 height 15
type input "769181953"
click at [231, 65] on input "text" at bounding box center [563, 64] width 719 height 15
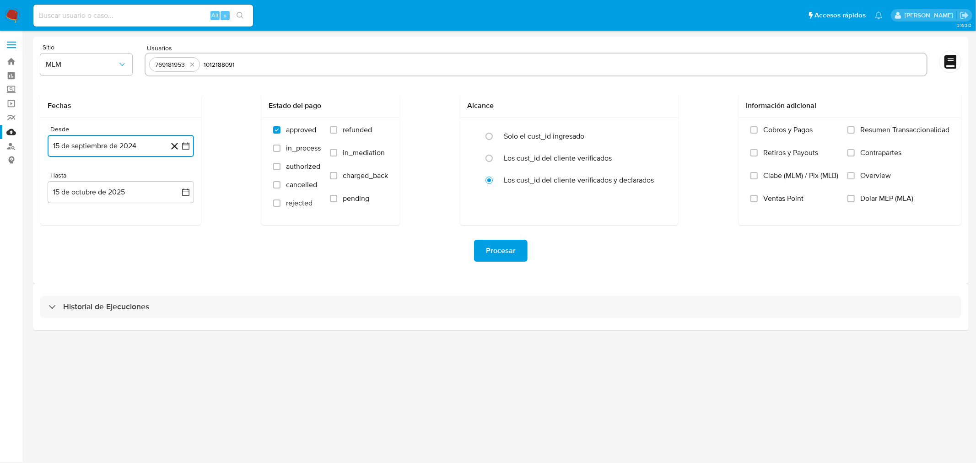
type input "1012188091"
click at [282, 59] on input "text" at bounding box center [591, 64] width 663 height 15
type input "499833861"
click at [479, 137] on div at bounding box center [491, 136] width 25 height 19
radio input "true"
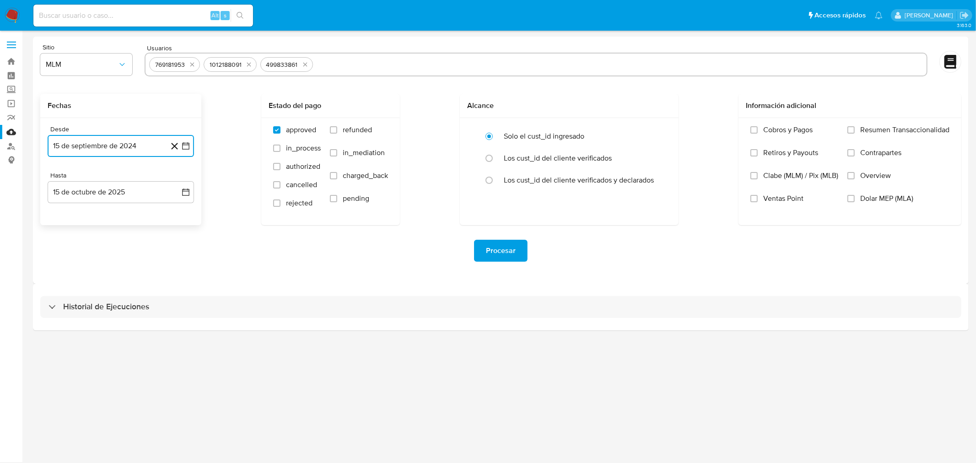
click at [183, 145] on icon "button" at bounding box center [185, 145] width 9 height 9
click at [61, 175] on icon "Mes anterior" at bounding box center [64, 178] width 11 height 11
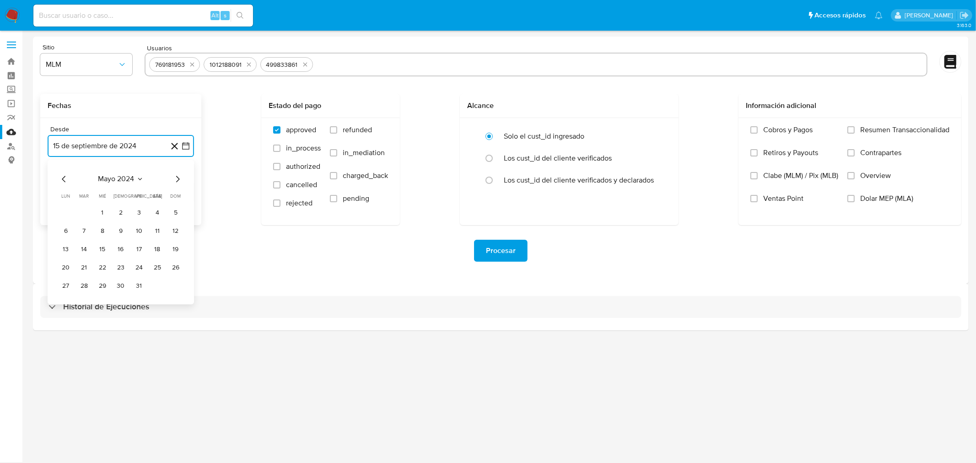
click at [61, 175] on icon "Mes anterior" at bounding box center [64, 178] width 11 height 11
click at [177, 184] on icon "Mes siguiente" at bounding box center [177, 178] width 11 height 11
click at [103, 213] on button "1" at bounding box center [102, 212] width 15 height 15
click at [181, 193] on icon "button" at bounding box center [185, 192] width 9 height 9
click at [60, 221] on icon "Mes anterior" at bounding box center [64, 225] width 11 height 11
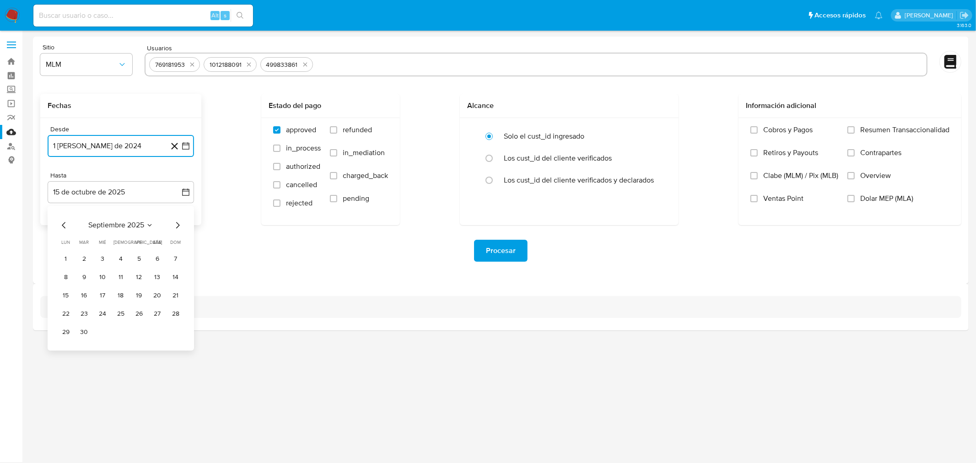
click at [60, 221] on icon "Mes anterior" at bounding box center [64, 225] width 11 height 11
click at [174, 226] on icon "Mes siguiente" at bounding box center [177, 225] width 11 height 11
click at [180, 327] on button "31" at bounding box center [175, 332] width 15 height 15
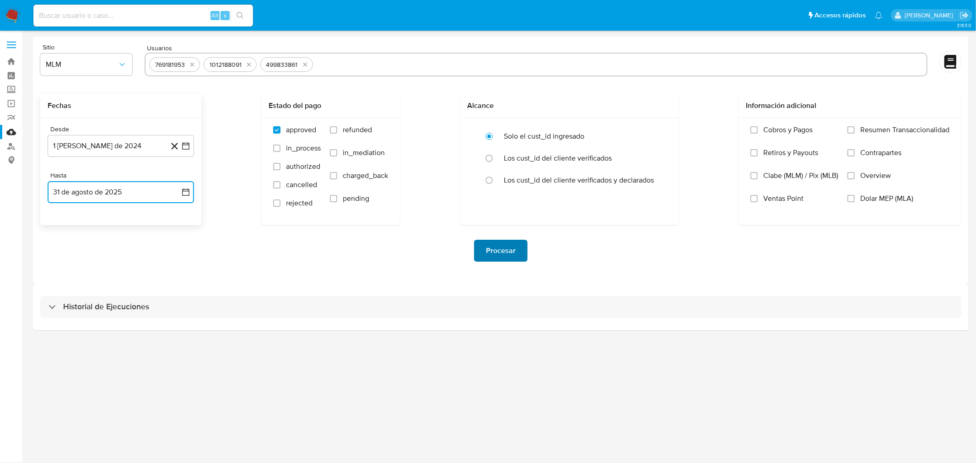
click at [491, 253] on span "Procesar" at bounding box center [501, 251] width 30 height 20
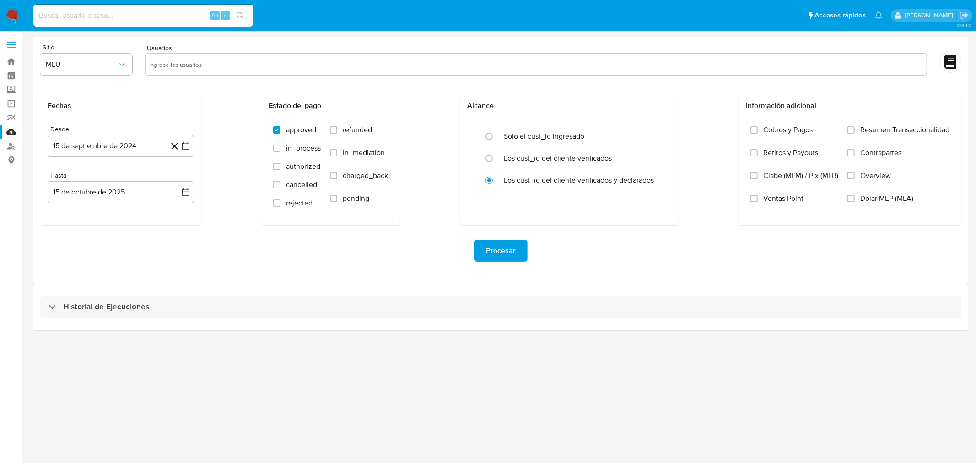
click at [14, 22] on img at bounding box center [13, 16] width 16 height 16
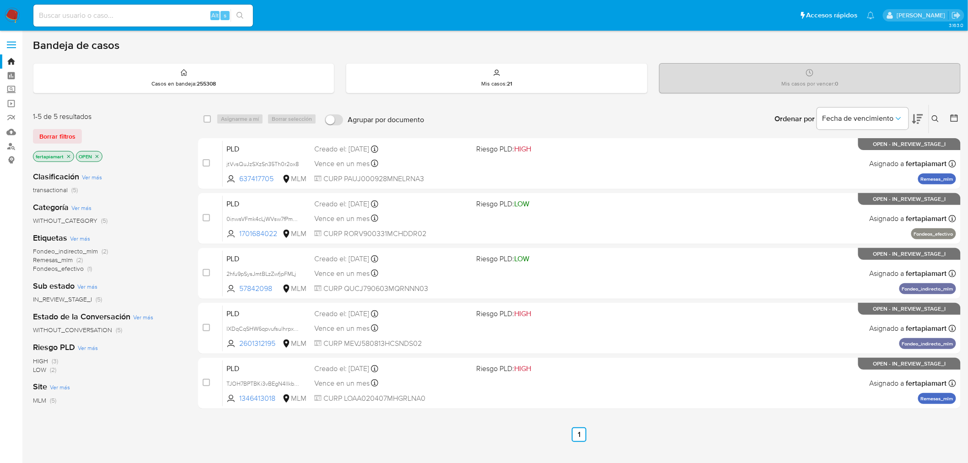
click at [194, 21] on input at bounding box center [143, 16] width 220 height 12
paste input "769181953"
type input "769181953"
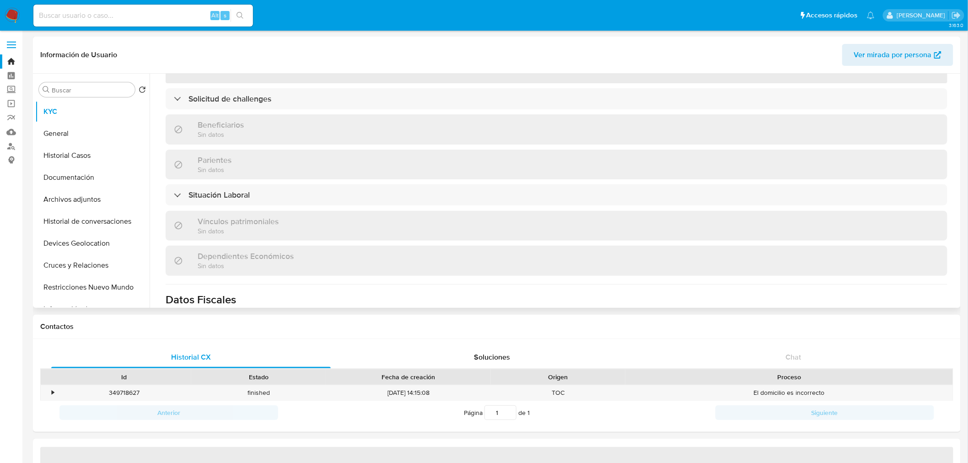
scroll to position [150, 0]
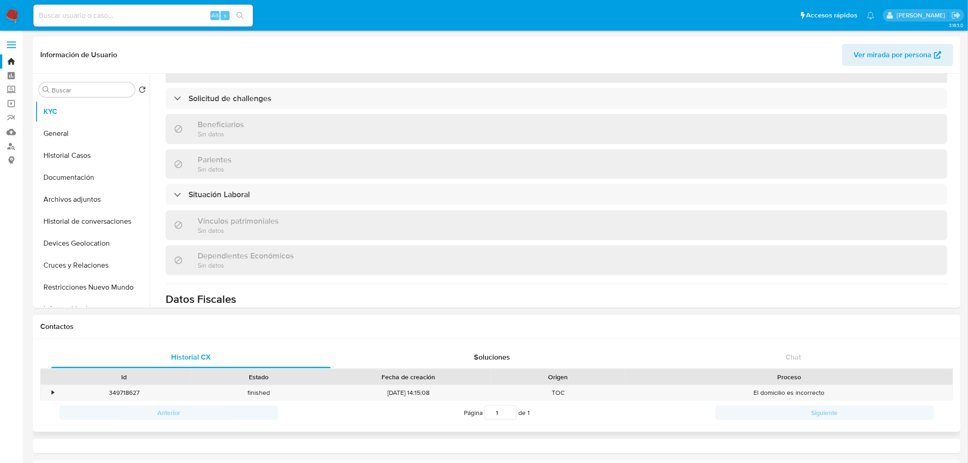
select select "10"
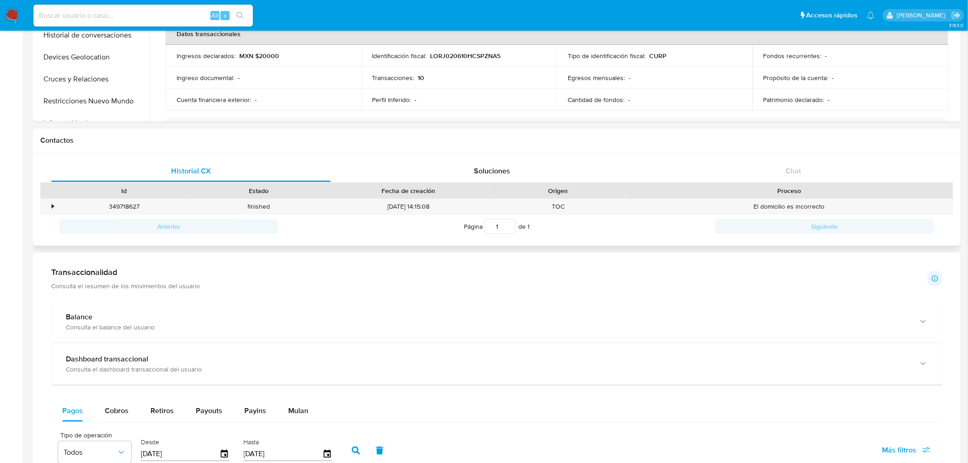
scroll to position [191, 0]
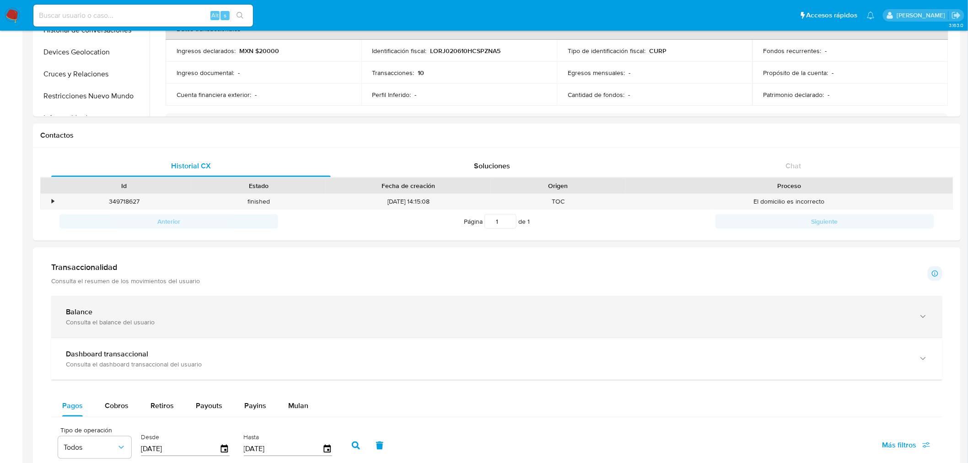
click at [338, 305] on div "Balance Consulta el balance del usuario" at bounding box center [496, 317] width 891 height 42
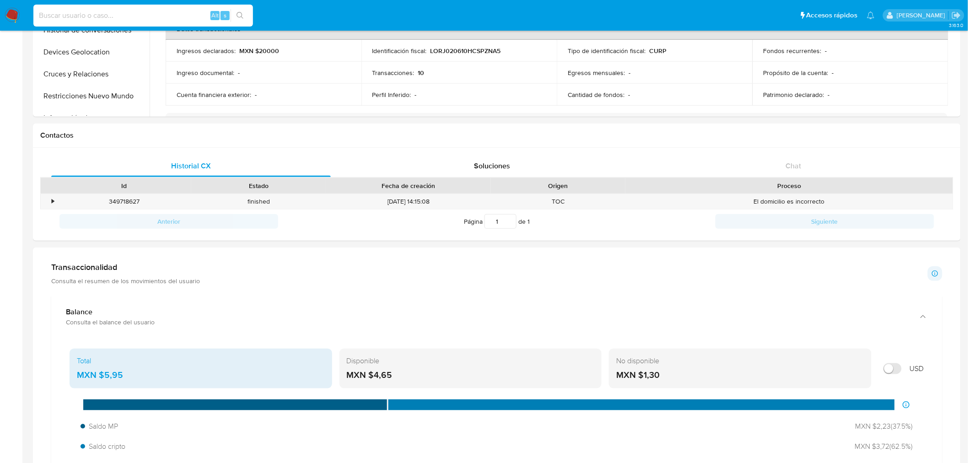
paste input "1012188091"
click at [154, 10] on input at bounding box center [143, 16] width 220 height 12
type input "1012188091"
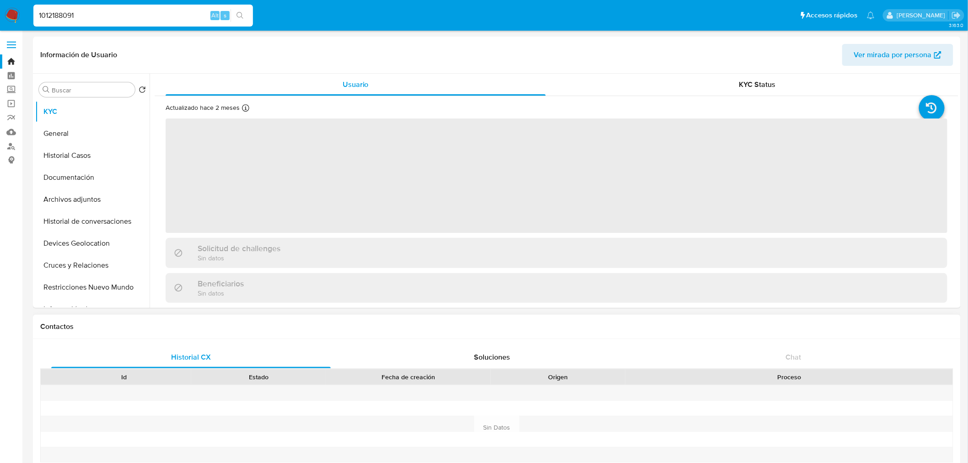
select select "10"
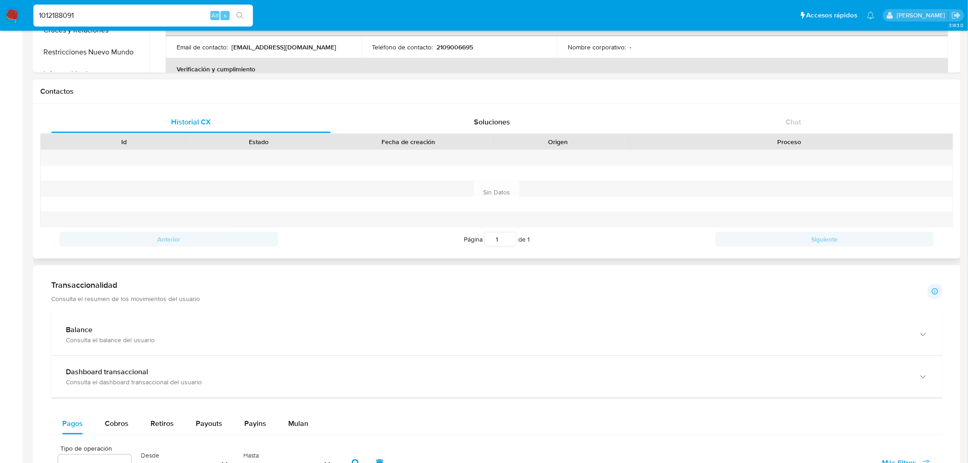
scroll to position [236, 0]
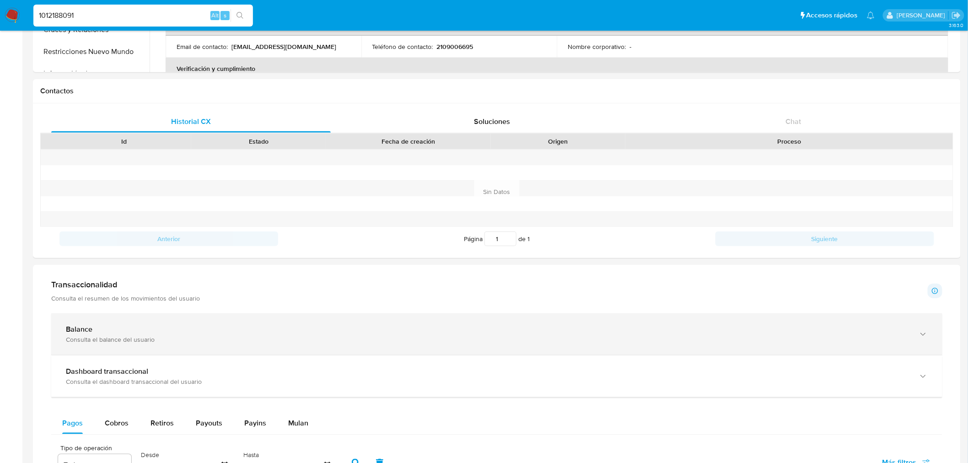
click at [405, 351] on div "Balance Consulta el balance del usuario" at bounding box center [496, 334] width 891 height 42
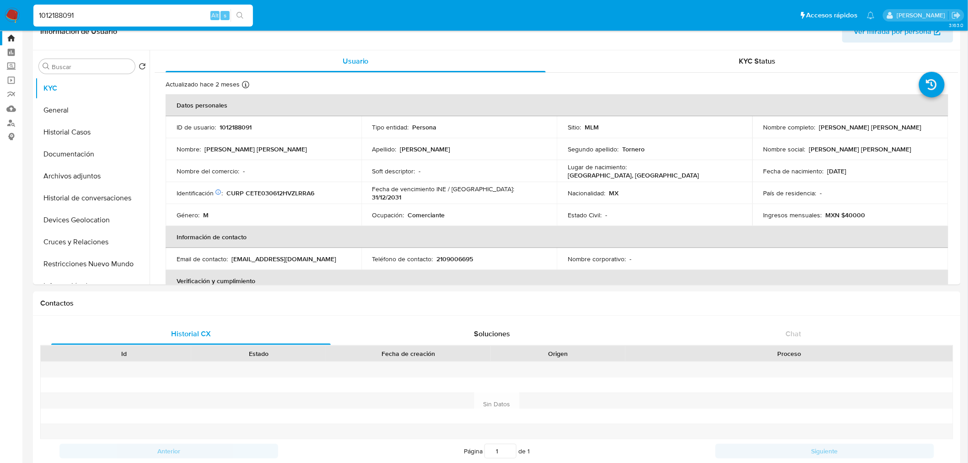
scroll to position [23, 0]
click at [90, 135] on button "Historial Casos" at bounding box center [88, 133] width 107 height 22
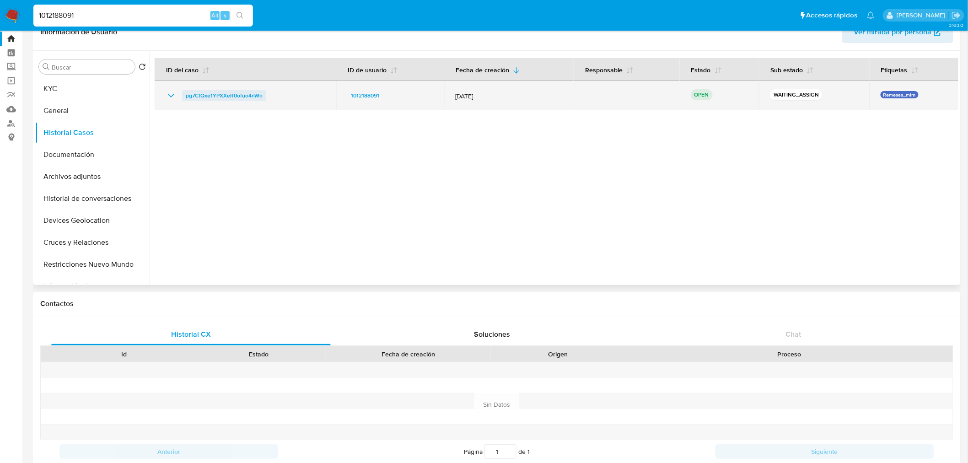
drag, startPoint x: 269, startPoint y: 94, endPoint x: 183, endPoint y: 96, distance: 85.6
click at [183, 96] on div "pg7CtQxe1YPXXeR0ofuo4nWo" at bounding box center [246, 95] width 160 height 11
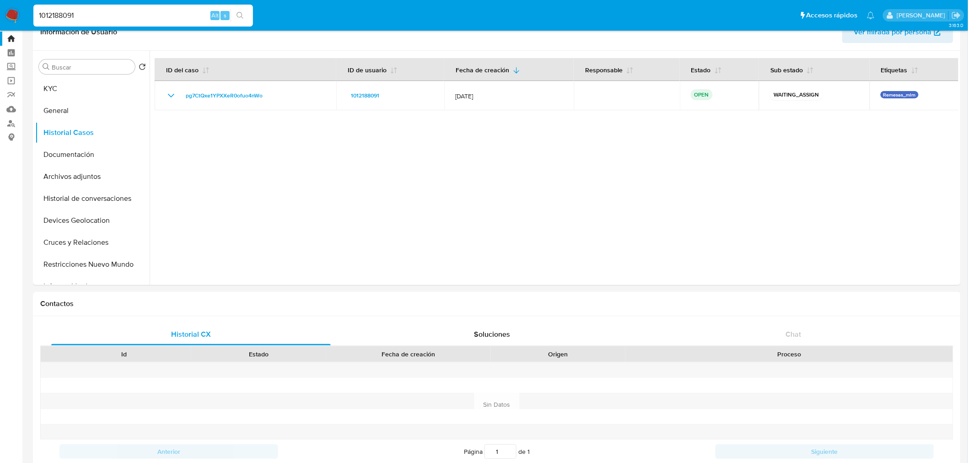
click at [7, 16] on img at bounding box center [13, 16] width 16 height 16
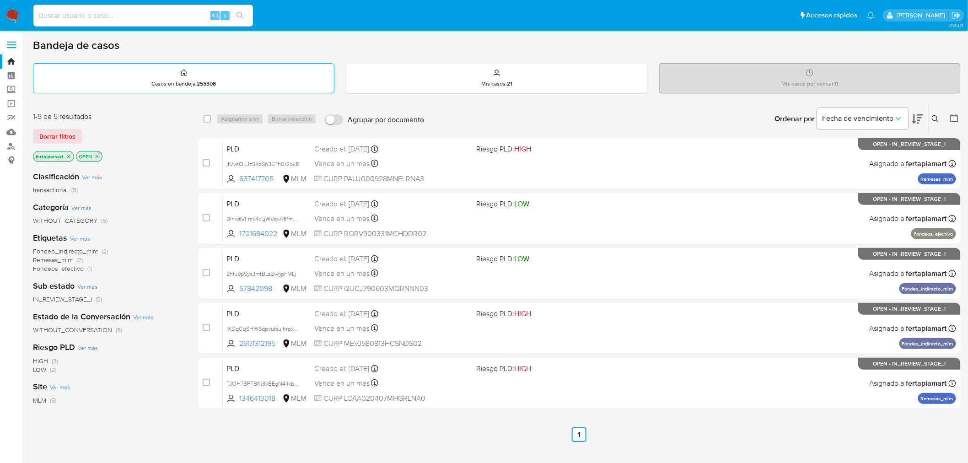
click at [190, 72] on div "Casos en bandeja : 255308" at bounding box center [183, 78] width 301 height 29
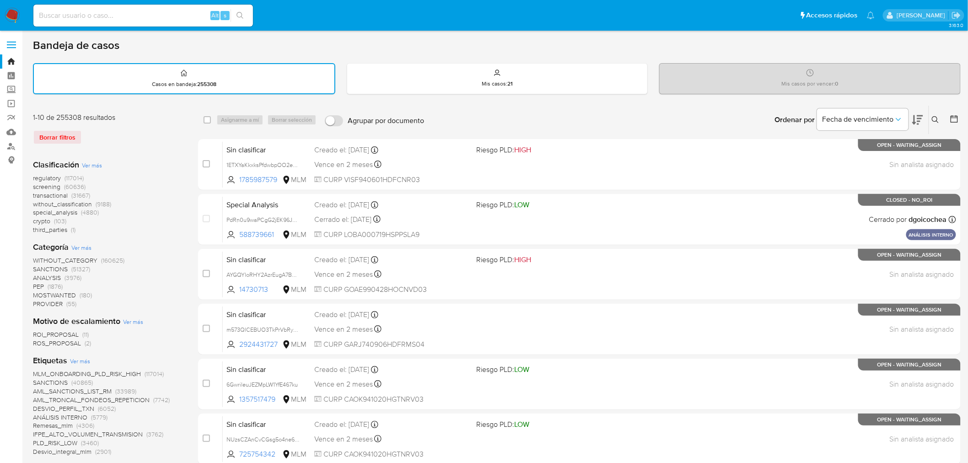
click at [937, 117] on icon at bounding box center [935, 119] width 7 height 7
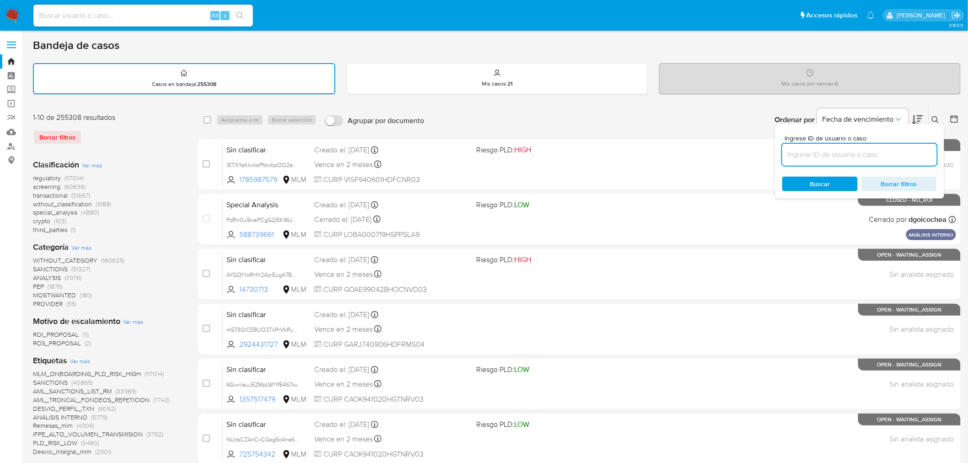
click at [854, 150] on input at bounding box center [860, 155] width 155 height 12
type input "pg7CtQxe1YPXXeR0ofuo4nWo"
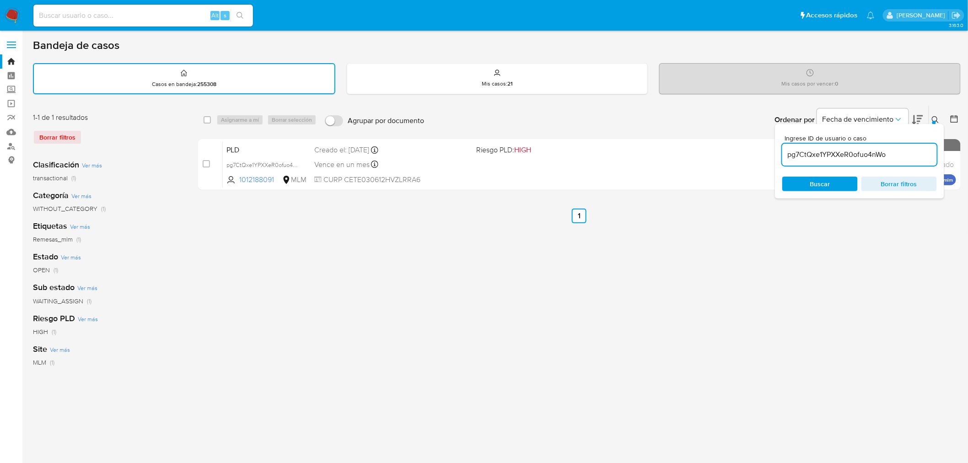
click at [702, 253] on div "select-all-cases-checkbox Asignarme a mí Borrar selección Agrupar por documento…" at bounding box center [579, 306] width 763 height 402
click at [207, 118] on input "checkbox" at bounding box center [207, 119] width 7 height 7
checkbox input "true"
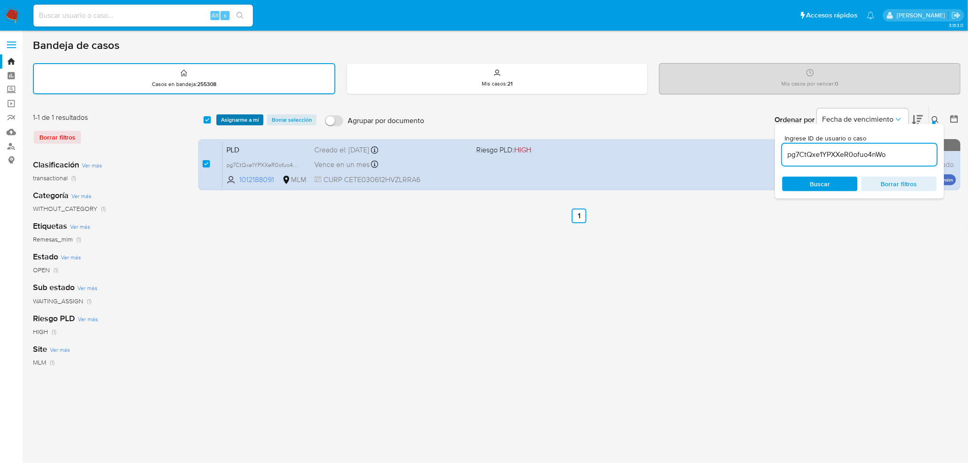
click at [236, 116] on span "Asignarme a mí" at bounding box center [240, 119] width 38 height 9
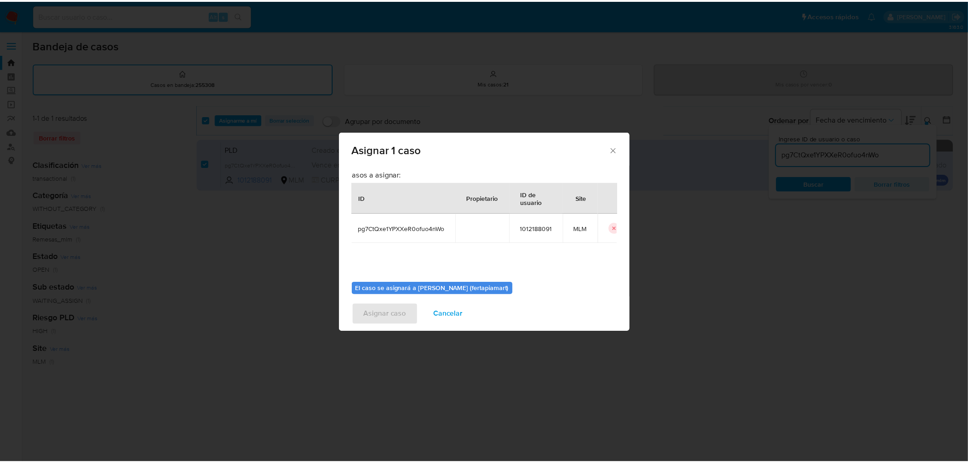
scroll to position [47, 0]
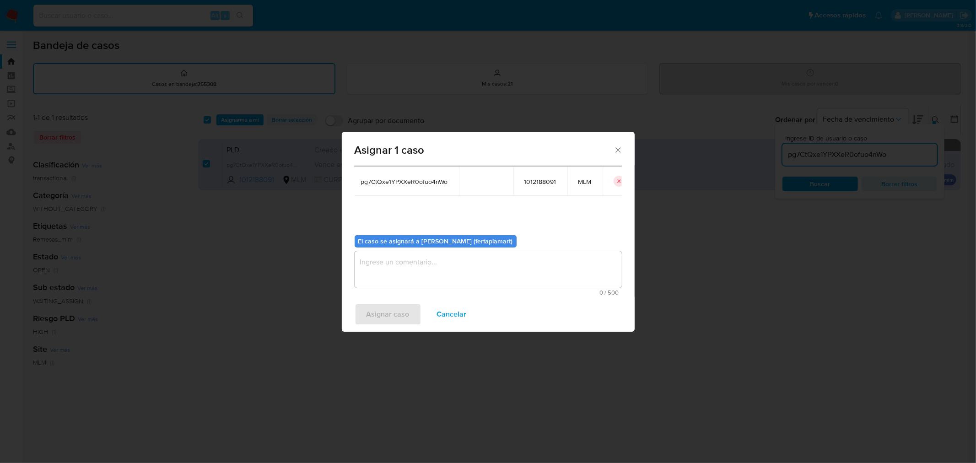
click at [410, 261] on textarea "assign-modal" at bounding box center [488, 269] width 267 height 37
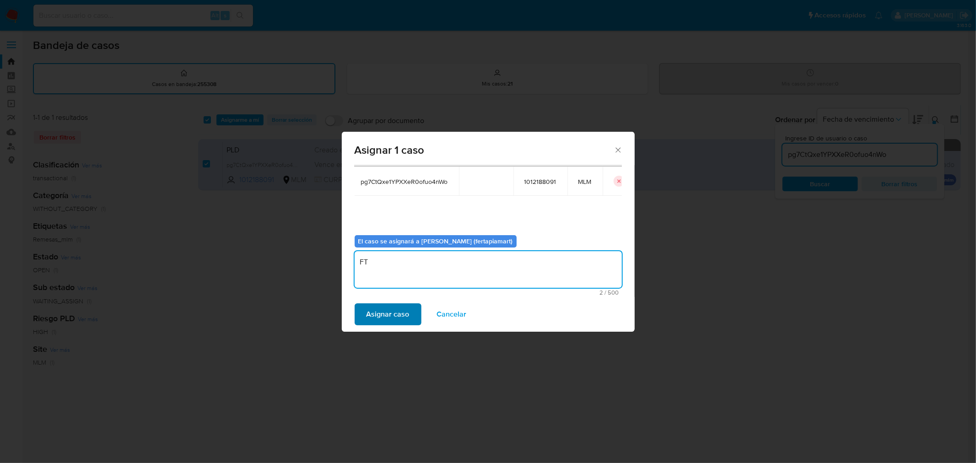
type textarea "FT"
click at [382, 313] on span "Asignar caso" at bounding box center [388, 314] width 43 height 20
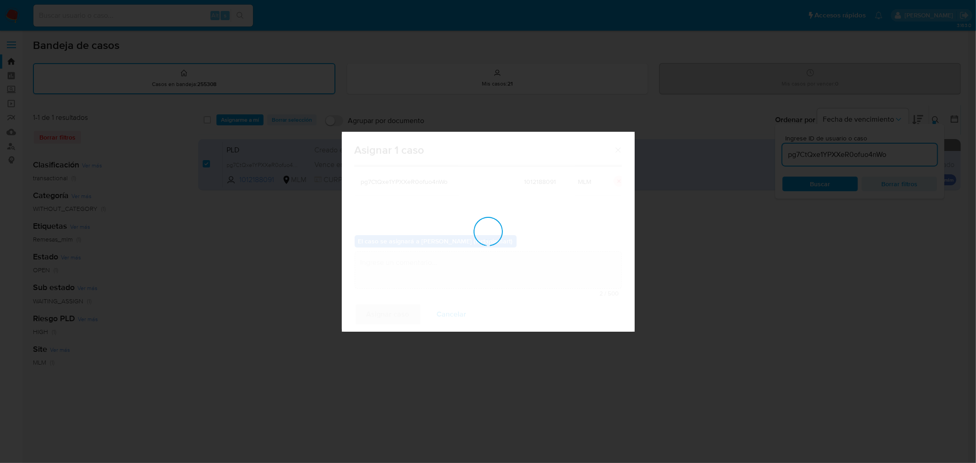
checkbox input "false"
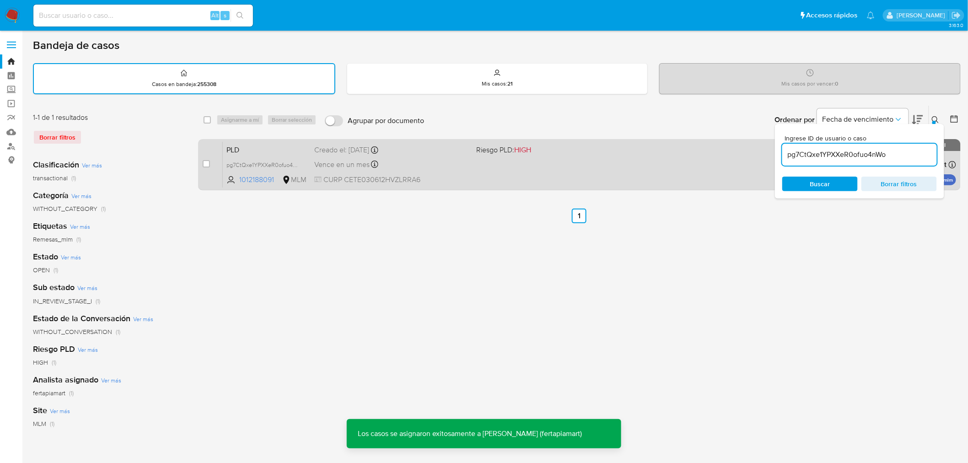
click at [289, 147] on span "PLD" at bounding box center [267, 149] width 81 height 12
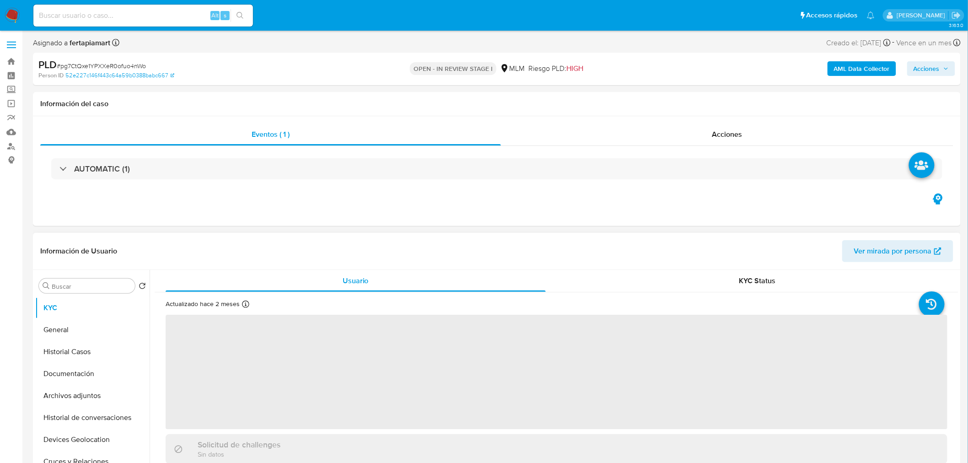
select select "10"
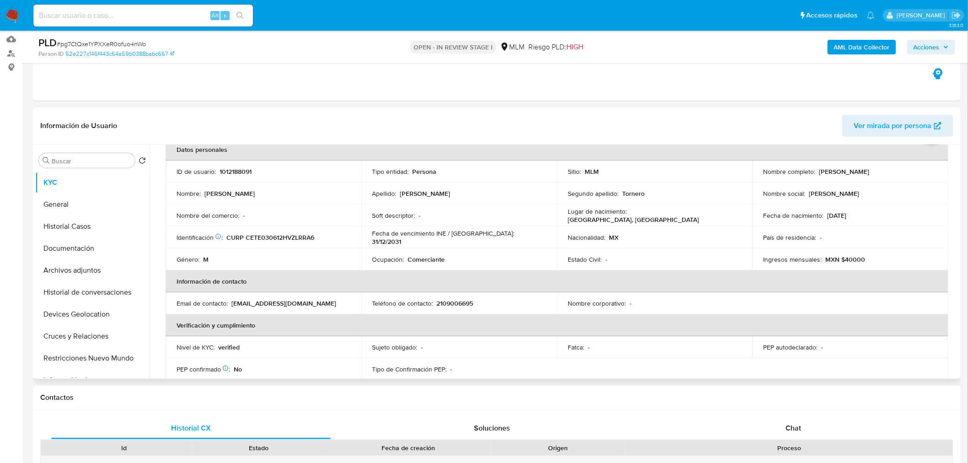
scroll to position [93, 0]
drag, startPoint x: 923, startPoint y: 169, endPoint x: 816, endPoint y: 168, distance: 106.2
click at [816, 168] on div "Nombre completo : [PERSON_NAME]" at bounding box center [851, 171] width 174 height 8
click at [267, 234] on p "CURP CETE030612HVZLRRA6" at bounding box center [271, 237] width 88 height 8
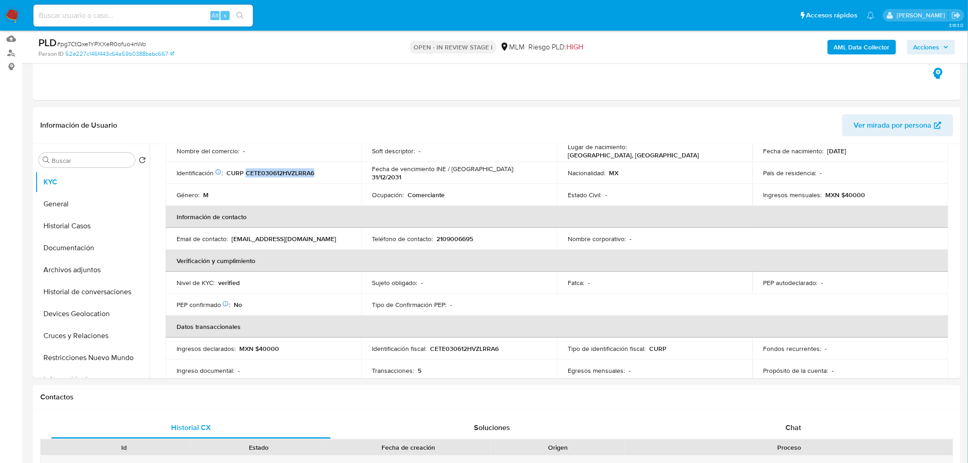
scroll to position [114, 0]
drag, startPoint x: 328, startPoint y: 239, endPoint x: 230, endPoint y: 239, distance: 97.9
click at [230, 239] on div "Email de contacto : [EMAIL_ADDRESS][DOMAIN_NAME]" at bounding box center [264, 238] width 174 height 8
click at [449, 236] on p "2109006695" at bounding box center [455, 238] width 37 height 8
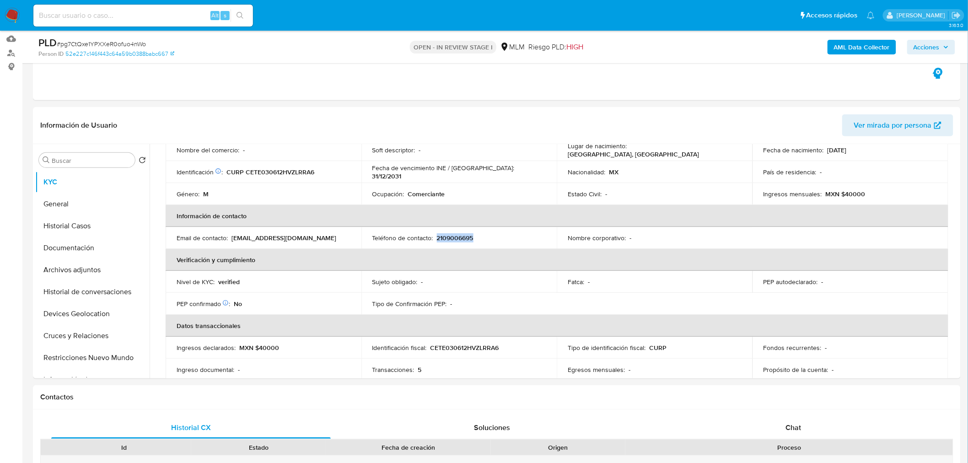
click at [449, 236] on p "2109006695" at bounding box center [455, 238] width 37 height 8
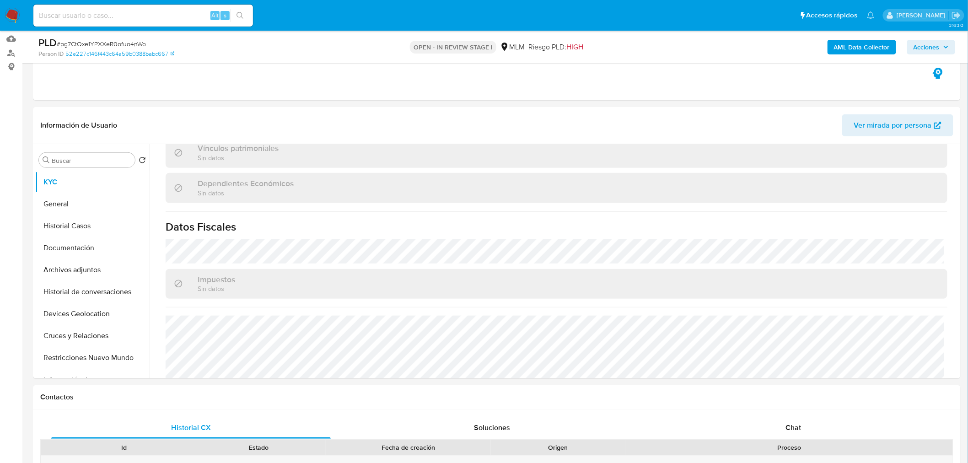
scroll to position [566, 0]
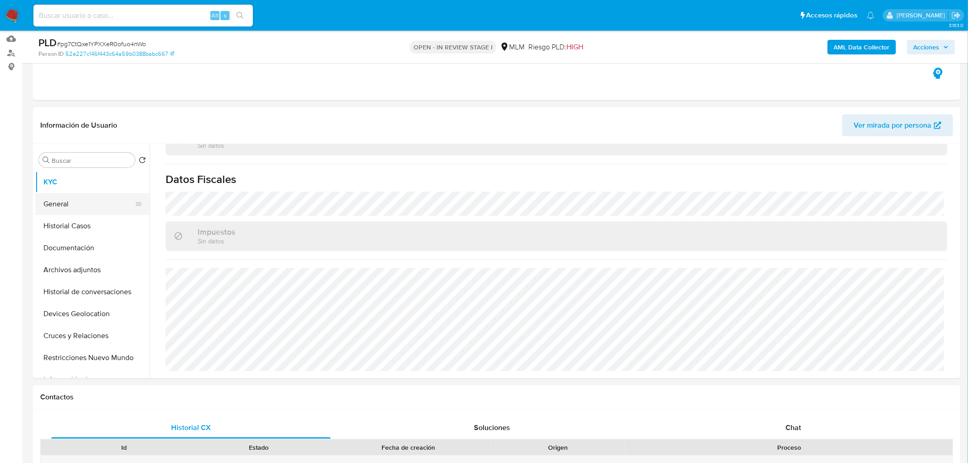
click at [89, 203] on button "General" at bounding box center [88, 204] width 107 height 22
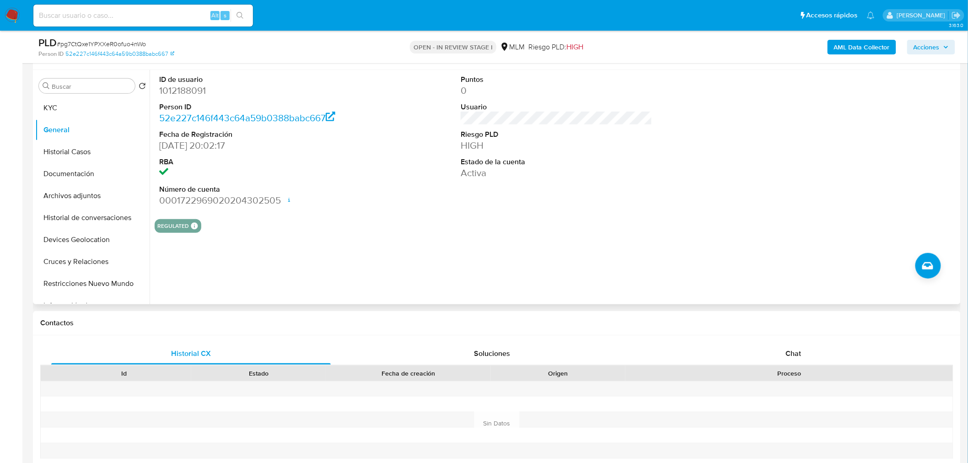
scroll to position [167, 0]
click at [102, 161] on button "Historial Casos" at bounding box center [88, 152] width 107 height 22
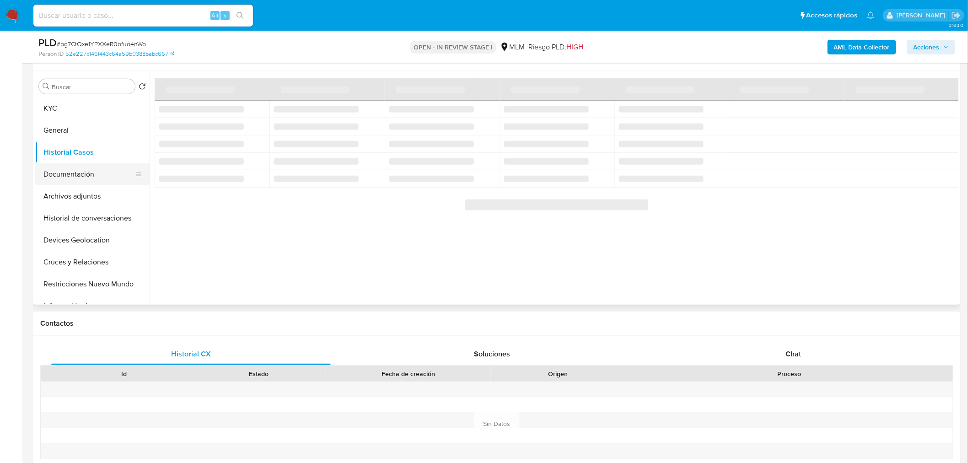
click at [70, 173] on button "Documentación" at bounding box center [88, 174] width 107 height 22
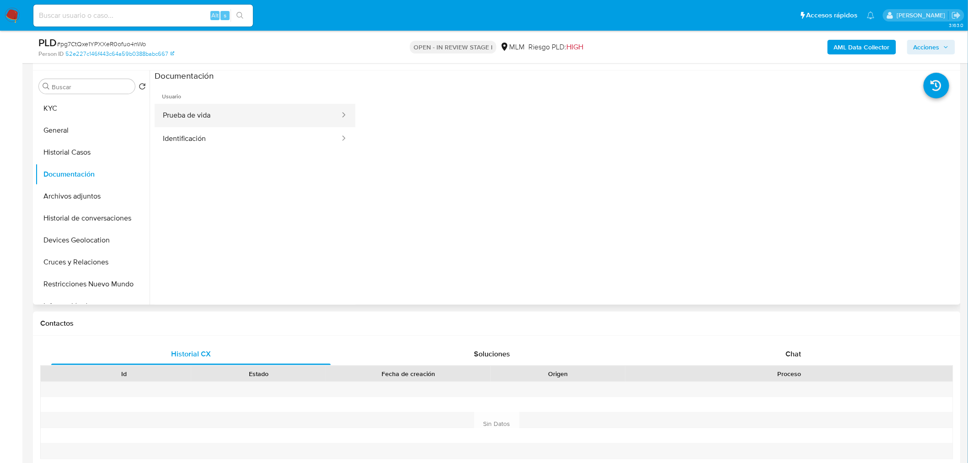
click at [238, 121] on button "Prueba de vida" at bounding box center [248, 115] width 186 height 23
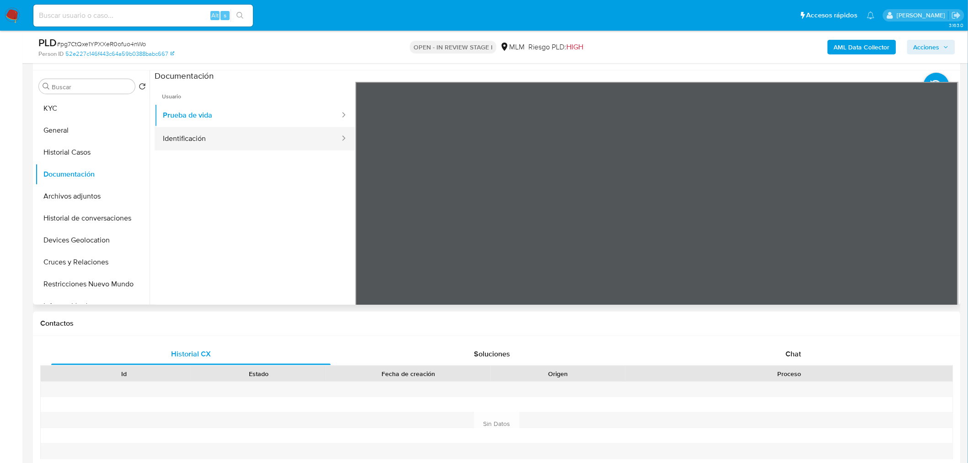
click at [291, 145] on button "Identificación" at bounding box center [248, 138] width 186 height 23
click at [86, 194] on button "Archivos adjuntos" at bounding box center [88, 196] width 107 height 22
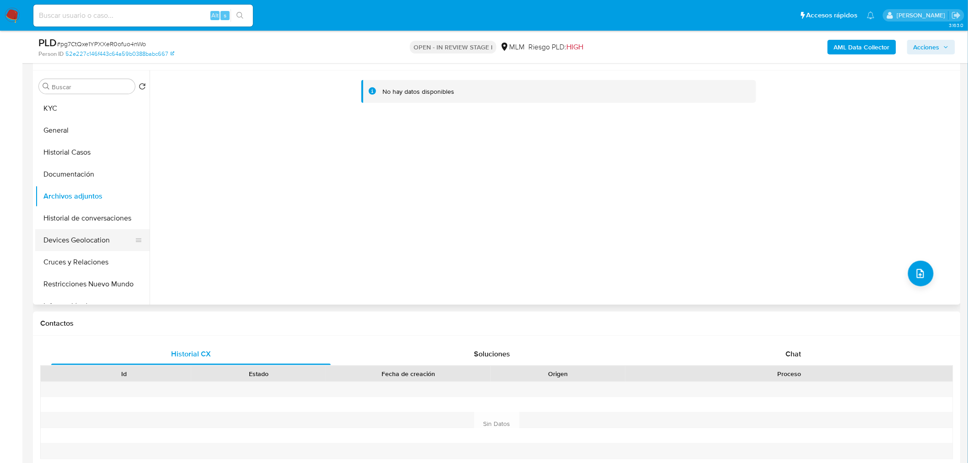
click at [88, 239] on button "Devices Geolocation" at bounding box center [88, 240] width 107 height 22
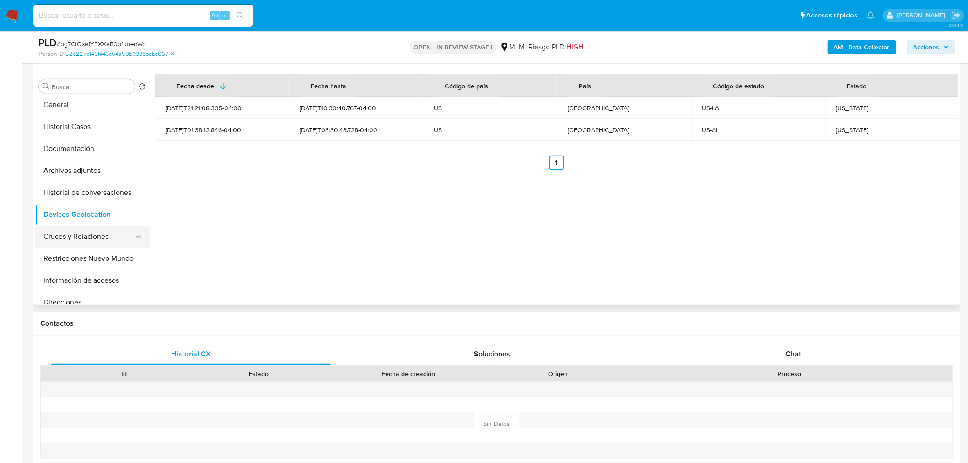
scroll to position [26, 0]
click at [84, 242] on button "Cruces y Relaciones" at bounding box center [88, 236] width 107 height 22
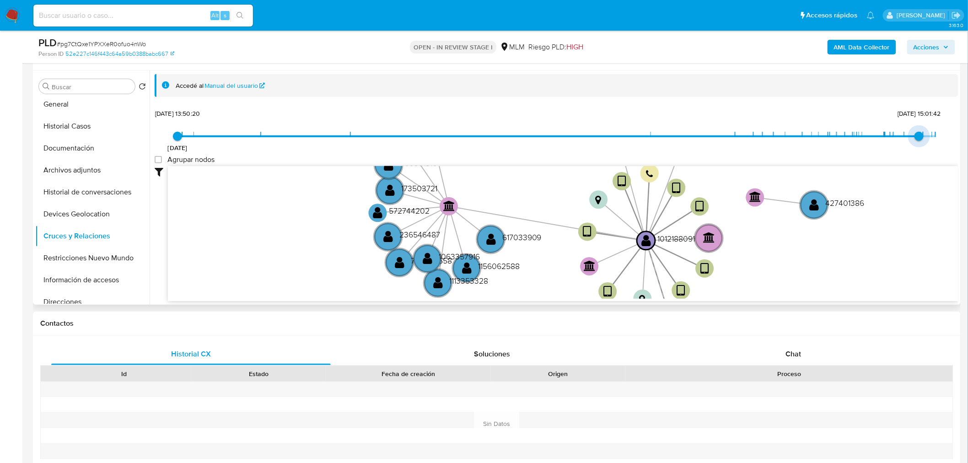
type input "1755229767000"
drag, startPoint x: 935, startPoint y: 136, endPoint x: 907, endPoint y: 138, distance: 28.0
click at [907, 138] on span "[DATE] 21:49:27" at bounding box center [904, 136] width 9 height 9
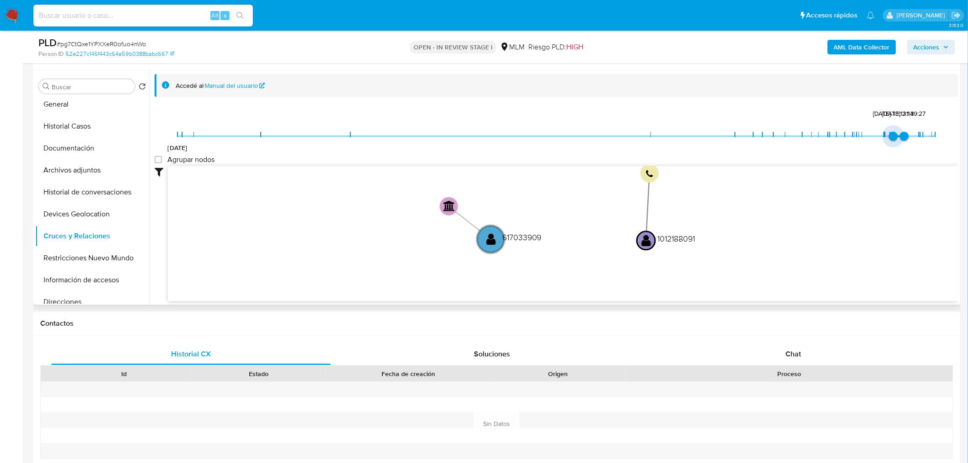
type input "1755229755000"
drag, startPoint x: 178, startPoint y: 140, endPoint x: 898, endPoint y: 147, distance: 719.4
click at [898, 147] on div "[DATE] [DATE] 21:49:15 [DATE] 21:49:27" at bounding box center [557, 143] width 758 height 26
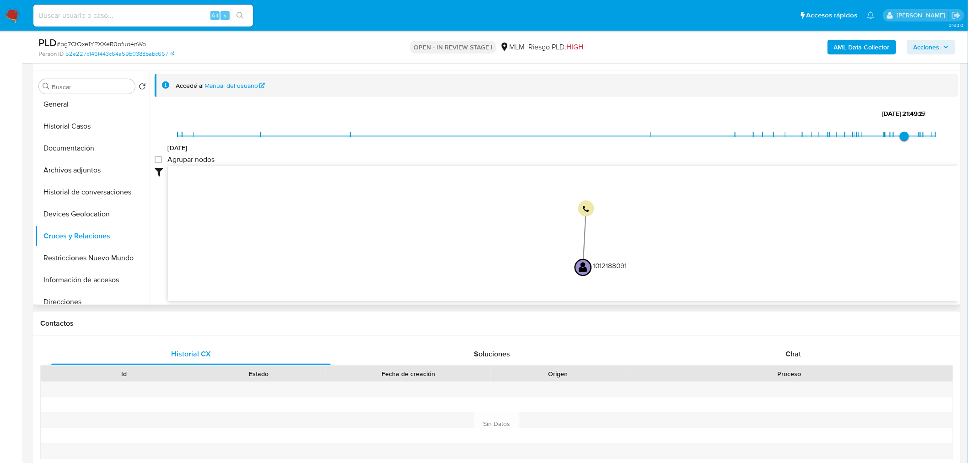
drag, startPoint x: 839, startPoint y: 231, endPoint x: 752, endPoint y: 256, distance: 90.5
click at [752, 256] on icon "device-686c819cb813dc799a58387a  device-686c81c3a386fa500c1ba2ea  user-101218…" at bounding box center [563, 232] width 791 height 133
click at [101, 252] on button "Restricciones Nuevo Mundo" at bounding box center [88, 258] width 107 height 22
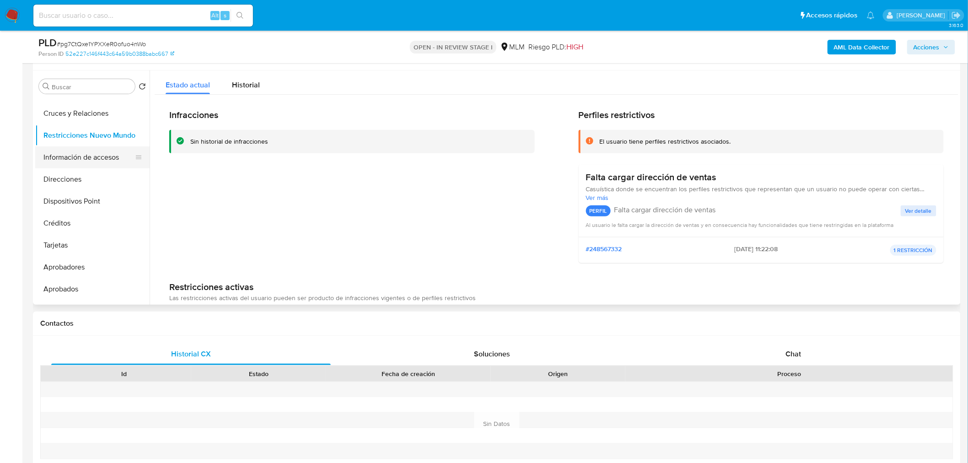
scroll to position [0, 0]
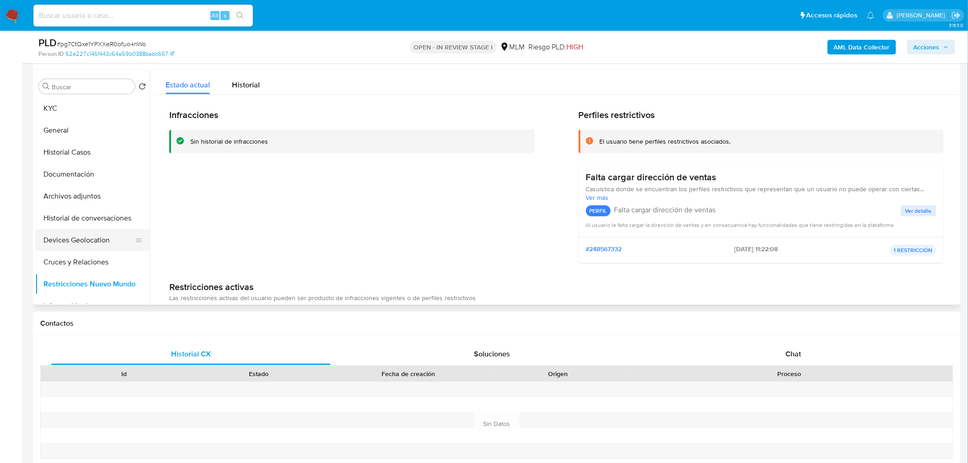
click at [89, 238] on button "Devices Geolocation" at bounding box center [88, 240] width 107 height 22
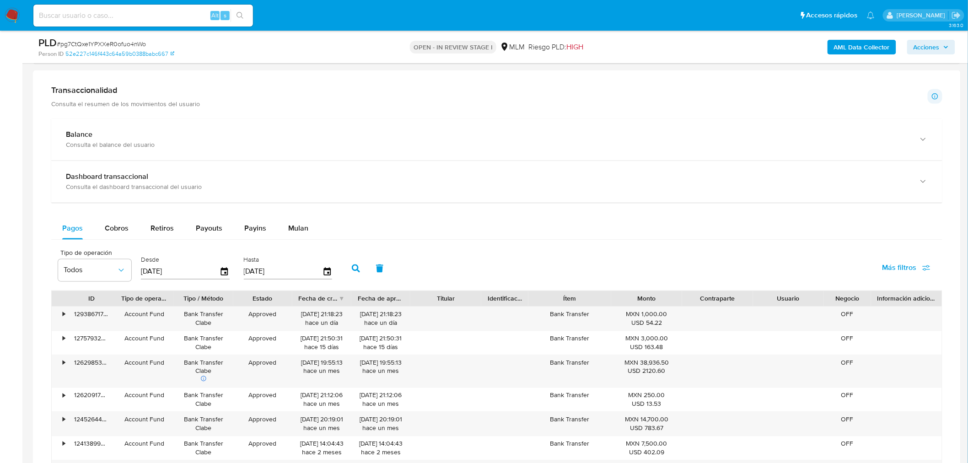
scroll to position [626, 0]
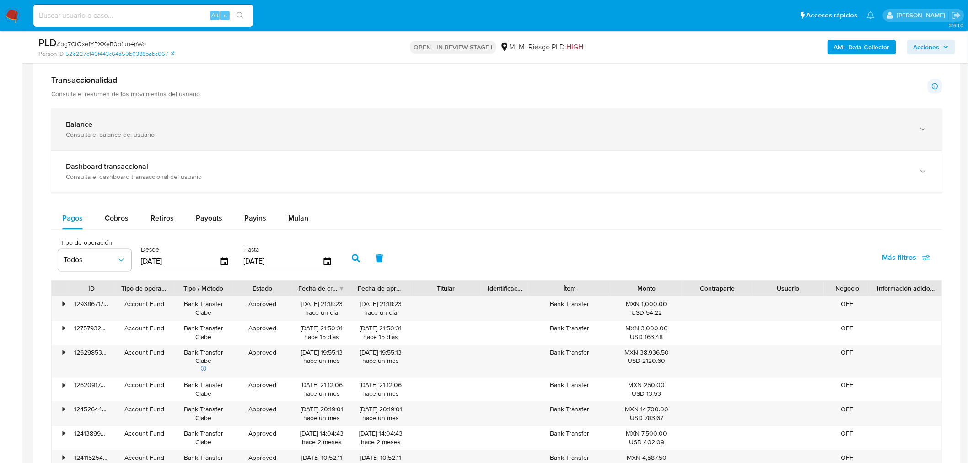
click at [206, 131] on div "Consulta el balance del usuario" at bounding box center [488, 135] width 844 height 8
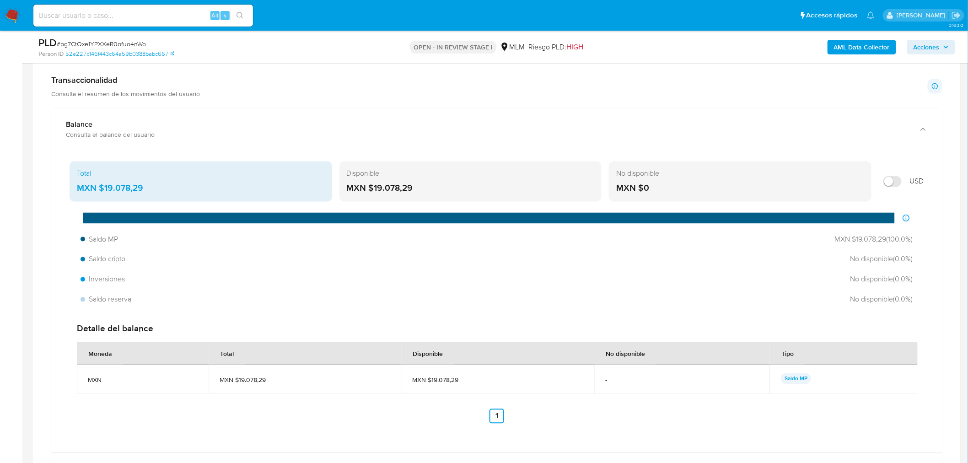
drag, startPoint x: 153, startPoint y: 188, endPoint x: 105, endPoint y: 194, distance: 48.0
click at [105, 194] on div "MXN $19.078,29" at bounding box center [201, 189] width 248 height 12
click at [701, 287] on div "Inversiones No disponible ( 0.0 %)" at bounding box center [497, 279] width 840 height 17
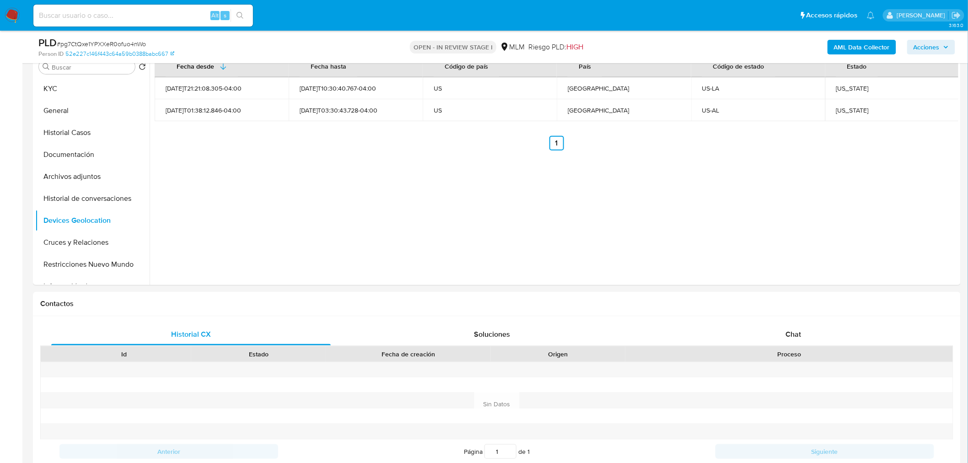
scroll to position [0, 0]
